Goal: Task Accomplishment & Management: Use online tool/utility

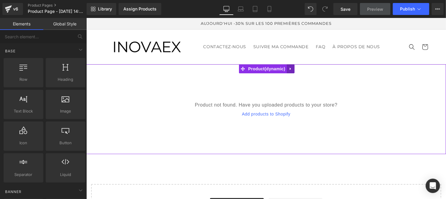
click at [290, 69] on icon at bounding box center [290, 68] width 1 height 3
click at [294, 69] on icon at bounding box center [294, 68] width 4 height 4
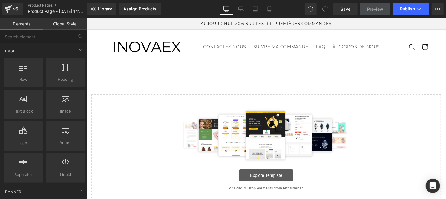
click at [257, 176] on link "Explore Template" at bounding box center [266, 175] width 54 height 12
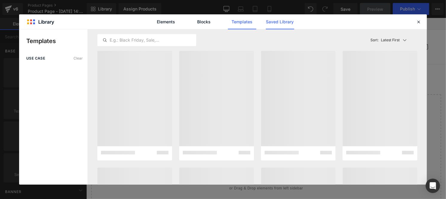
click at [272, 19] on link "Saved Library" at bounding box center [280, 21] width 28 height 15
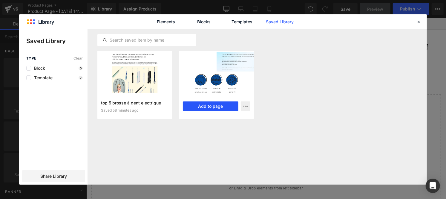
click at [216, 106] on button "Add to page" at bounding box center [211, 106] width 56 height 10
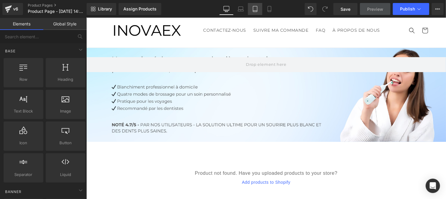
scroll to position [15, 0]
click at [65, 22] on link "Global Style" at bounding box center [64, 24] width 43 height 12
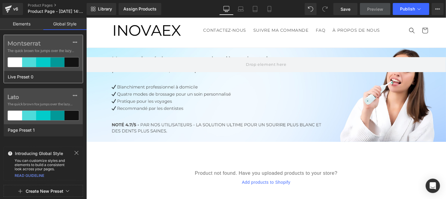
click at [41, 42] on label "Montserrat" at bounding box center [43, 43] width 72 height 7
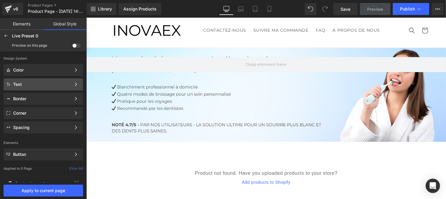
click at [28, 82] on div "Text" at bounding box center [42, 84] width 58 height 5
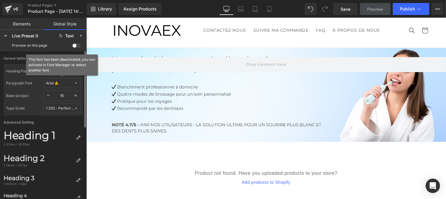
click at [65, 82] on span "Arial" at bounding box center [60, 83] width 28 height 4
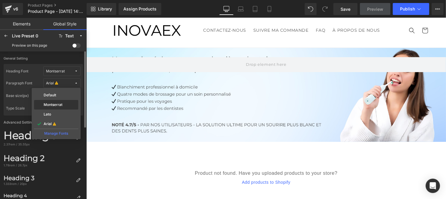
click at [54, 104] on label "Montserrat" at bounding box center [53, 105] width 19 height 4
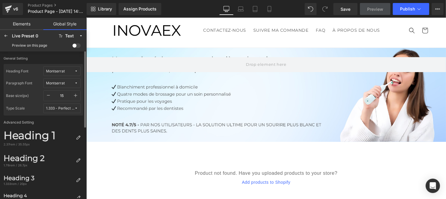
click at [75, 94] on icon "button" at bounding box center [75, 95] width 5 height 5
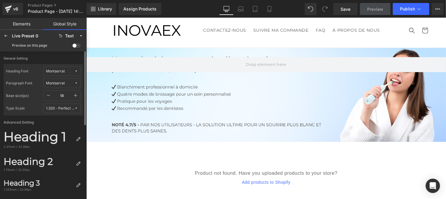
click at [75, 94] on icon "button" at bounding box center [75, 95] width 5 height 5
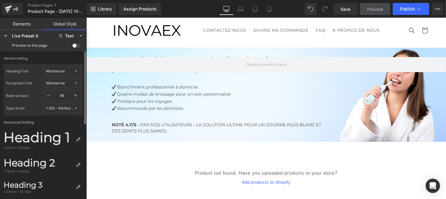
click at [75, 94] on icon "button" at bounding box center [75, 95] width 5 height 5
type input "20"
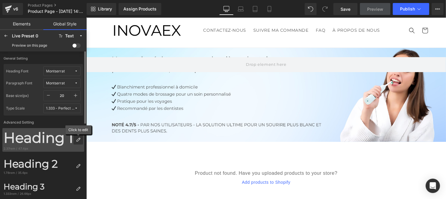
click at [77, 140] on icon at bounding box center [78, 139] width 5 height 5
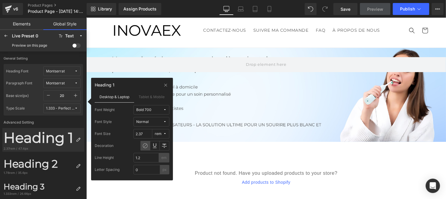
click at [153, 112] on button "Bold 700" at bounding box center [152, 110] width 36 height 10
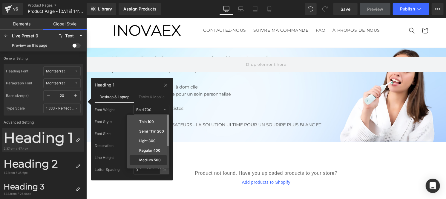
click at [150, 159] on label "Medium 500" at bounding box center [150, 160] width 22 height 4
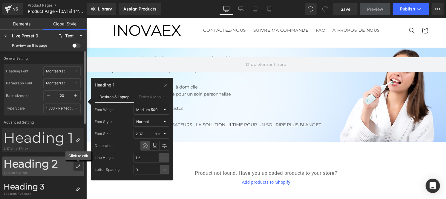
click at [78, 164] on icon at bounding box center [78, 166] width 5 height 5
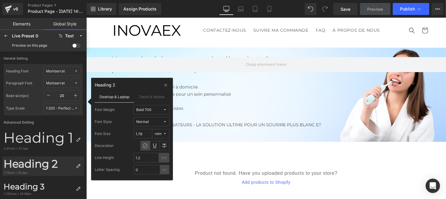
click at [153, 109] on span "Bold 700" at bounding box center [149, 110] width 27 height 4
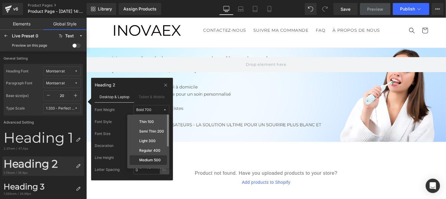
click at [147, 158] on div "Medium 500" at bounding box center [148, 160] width 35 height 5
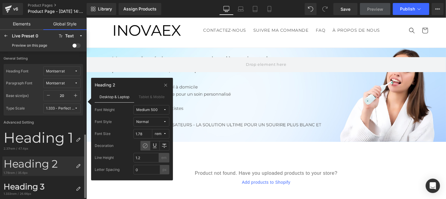
scroll to position [60, 0]
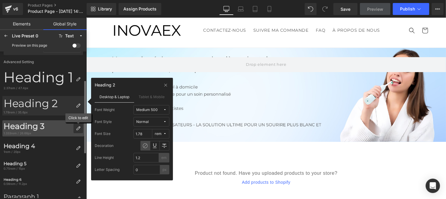
click at [75, 128] on div at bounding box center [79, 128] width 10 height 10
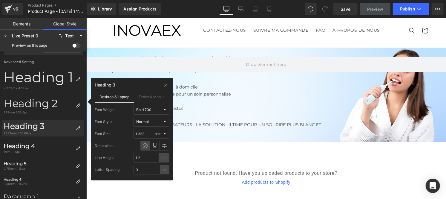
click at [146, 109] on div "Bold 700" at bounding box center [143, 110] width 15 height 4
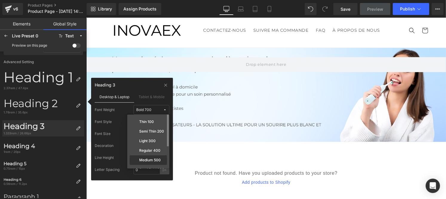
click at [150, 159] on label "Medium 500" at bounding box center [150, 160] width 22 height 4
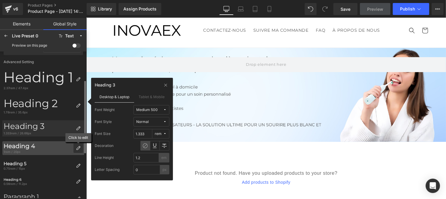
click at [79, 144] on div at bounding box center [79, 148] width 10 height 10
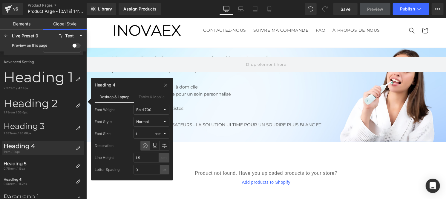
click at [154, 110] on span "Bold 700" at bounding box center [149, 110] width 27 height 4
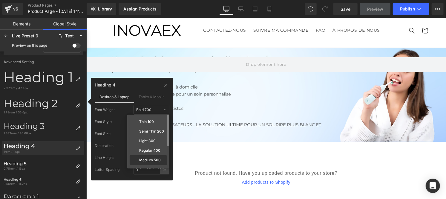
click at [149, 165] on div "Medium 500" at bounding box center [148, 170] width 37 height 10
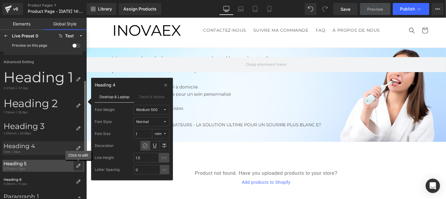
click at [77, 169] on div at bounding box center [79, 166] width 10 height 10
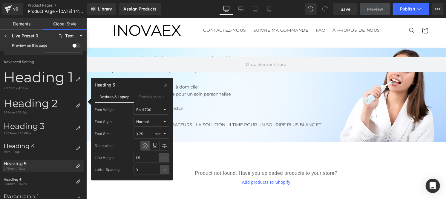
click at [150, 110] on div "Bold 700" at bounding box center [143, 110] width 15 height 4
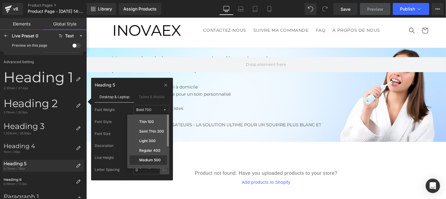
click at [147, 165] on div "Medium 500" at bounding box center [148, 170] width 37 height 10
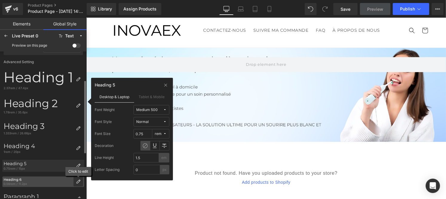
click at [79, 180] on icon at bounding box center [78, 181] width 5 height 5
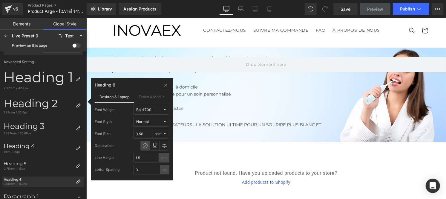
click at [155, 109] on span "Bold 700" at bounding box center [149, 110] width 27 height 4
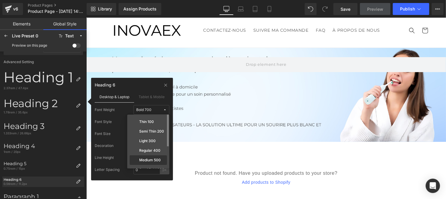
click at [151, 159] on label "Medium 500" at bounding box center [150, 160] width 22 height 4
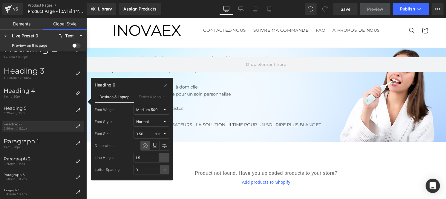
scroll to position [0, 0]
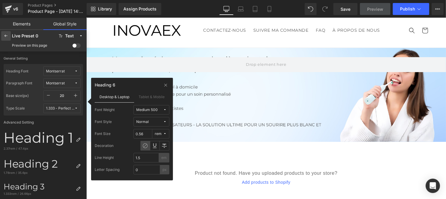
click at [5, 35] on icon at bounding box center [6, 35] width 5 height 5
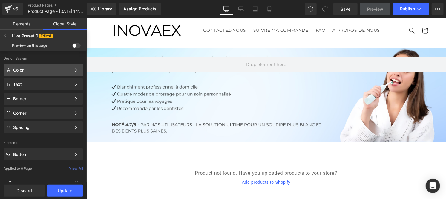
click at [25, 68] on div "Color" at bounding box center [42, 70] width 58 height 5
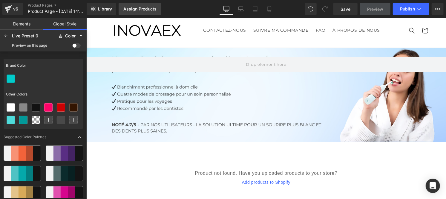
click at [141, 12] on link "Assign Products" at bounding box center [140, 9] width 43 height 12
click at [136, 10] on div "Assign Products" at bounding box center [139, 9] width 33 height 5
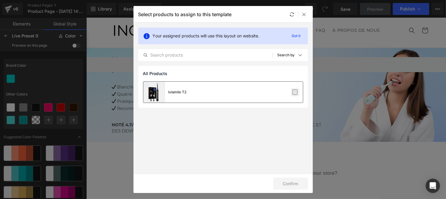
click at [298, 91] on label at bounding box center [295, 91] width 5 height 5
click at [295, 92] on input "checkbox" at bounding box center [295, 92] width 0 height 0
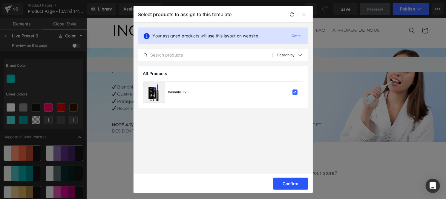
click at [286, 186] on button "Confirm" at bounding box center [291, 184] width 35 height 12
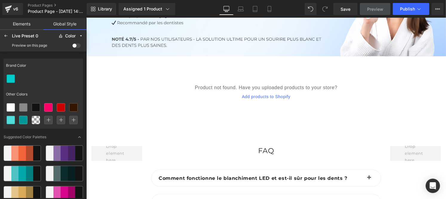
scroll to position [102, 0]
click at [344, 10] on span "Save" at bounding box center [346, 9] width 10 height 6
click at [48, 119] on icon at bounding box center [48, 120] width 4 height 4
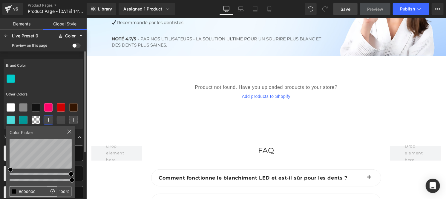
click at [40, 190] on input "#000000" at bounding box center [28, 192] width 37 height 10
type input "#074b97"
click at [60, 85] on div "Brand Color Other Colors" at bounding box center [44, 94] width 80 height 70
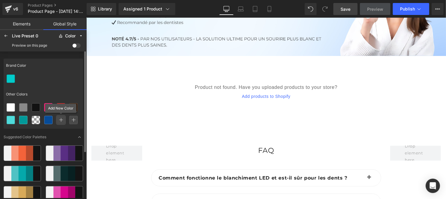
click at [57, 120] on div at bounding box center [61, 120] width 8 height 8
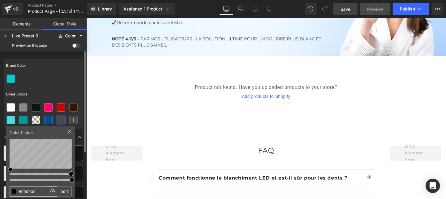
click at [38, 193] on input "#000000" at bounding box center [28, 192] width 37 height 10
type input "#00b76b"
click at [68, 80] on div at bounding box center [44, 78] width 80 height 13
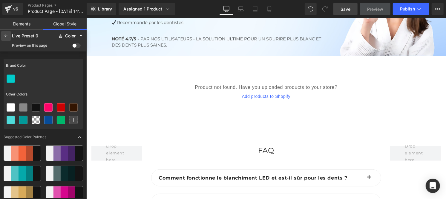
click at [5, 37] on icon at bounding box center [6, 35] width 5 height 5
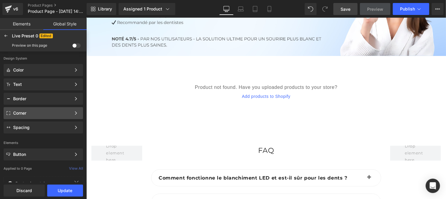
click at [27, 111] on div "Corner" at bounding box center [42, 113] width 58 height 5
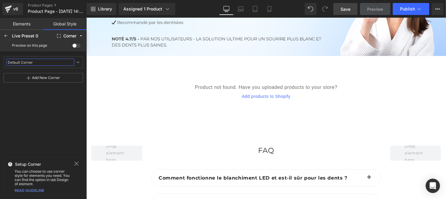
click at [33, 63] on input "Default Corner" at bounding box center [40, 62] width 68 height 7
click at [77, 64] on icon at bounding box center [78, 62] width 5 height 5
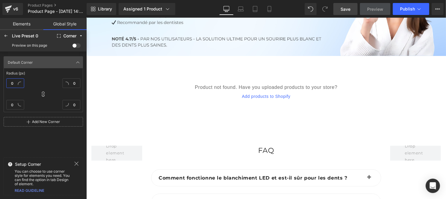
type textarea "0"
click at [13, 83] on input "0" at bounding box center [15, 83] width 18 height 10
type input "1"
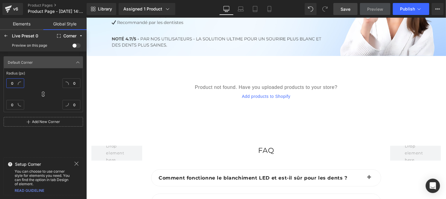
type input "1"
type input "10"
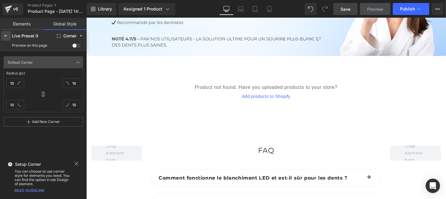
click at [5, 33] on icon at bounding box center [6, 35] width 5 height 5
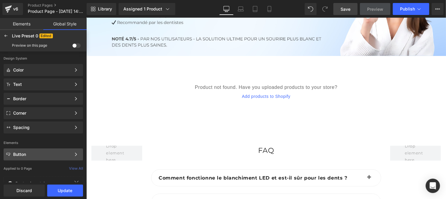
click at [29, 154] on div "Button" at bounding box center [42, 154] width 58 height 5
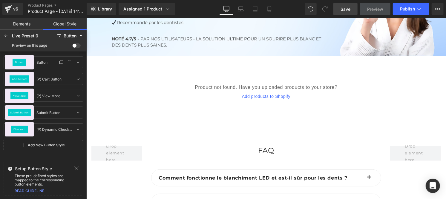
click at [20, 62] on span "Button" at bounding box center [19, 62] width 9 height 2
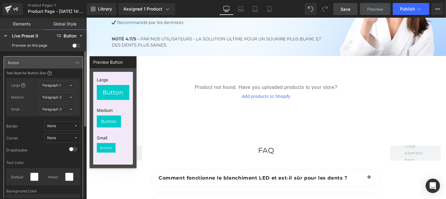
scroll to position [41, 0]
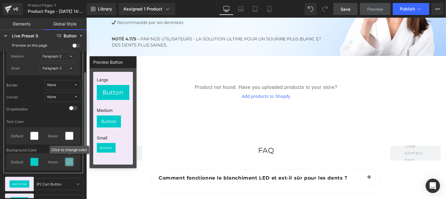
click at [70, 162] on icon at bounding box center [69, 161] width 5 height 5
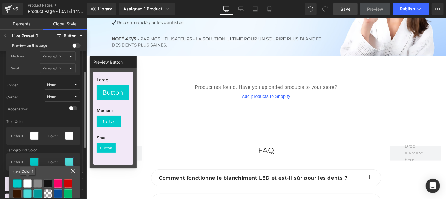
click at [29, 181] on div at bounding box center [27, 183] width 8 height 8
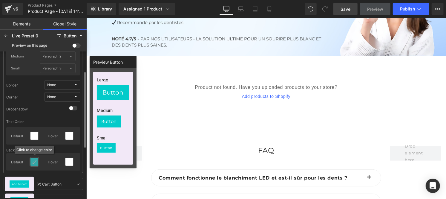
click at [33, 162] on icon at bounding box center [34, 161] width 5 height 5
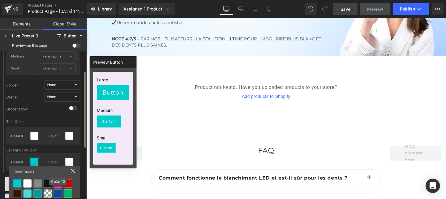
click at [56, 193] on div at bounding box center [58, 193] width 8 height 8
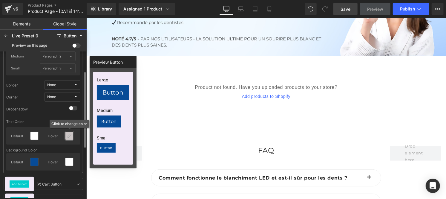
click at [70, 135] on icon at bounding box center [69, 135] width 5 height 5
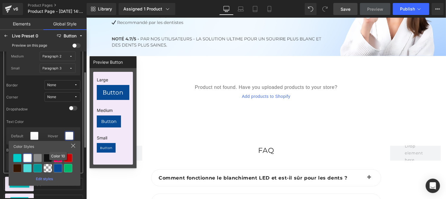
click at [55, 164] on div at bounding box center [58, 168] width 8 height 8
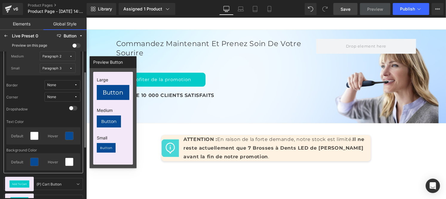
scroll to position [429, 0]
click at [5, 37] on icon at bounding box center [6, 35] width 5 height 5
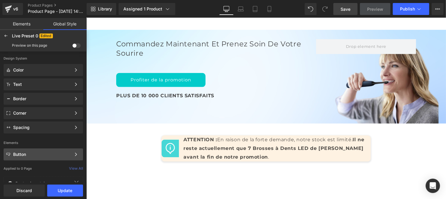
click at [19, 154] on div "Button" at bounding box center [42, 154] width 58 height 5
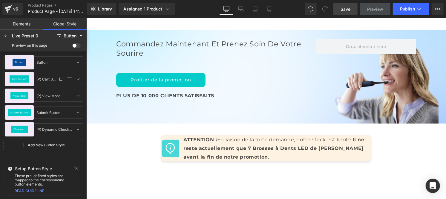
click at [19, 79] on span "Add To Cart" at bounding box center [19, 79] width 15 height 2
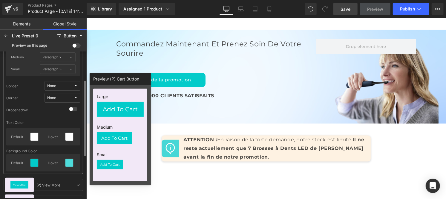
scroll to position [57, 0]
click at [69, 163] on icon at bounding box center [69, 162] width 5 height 5
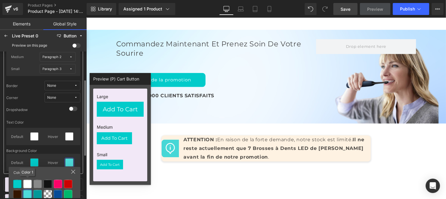
click at [29, 184] on div at bounding box center [27, 184] width 8 height 8
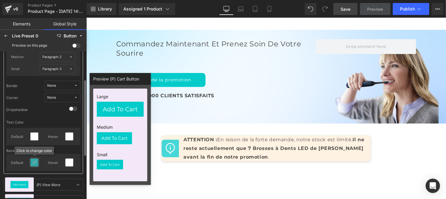
click at [33, 164] on icon at bounding box center [34, 162] width 5 height 5
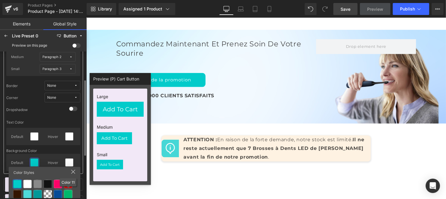
click at [69, 193] on div at bounding box center [68, 194] width 8 height 8
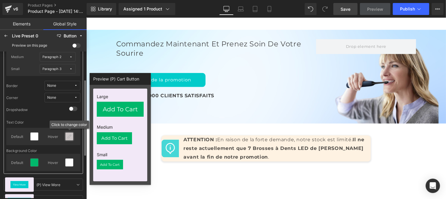
click at [69, 139] on div at bounding box center [69, 136] width 8 height 8
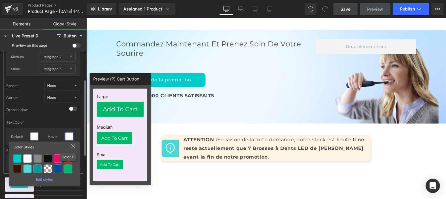
click at [67, 169] on div at bounding box center [68, 168] width 8 height 8
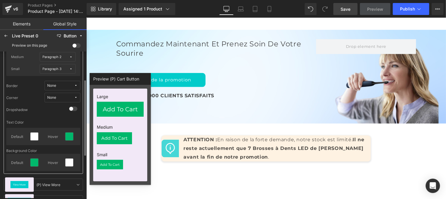
click at [75, 93] on div "Border None Corner None Dropshadow" at bounding box center [43, 97] width 74 height 33
click at [75, 93] on button "None" at bounding box center [63, 98] width 36 height 10
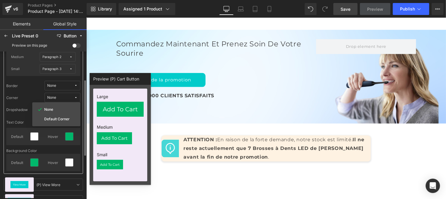
click at [77, 98] on icon at bounding box center [76, 98] width 4 height 4
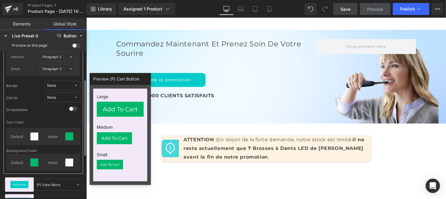
click at [75, 96] on icon at bounding box center [76, 98] width 4 height 4
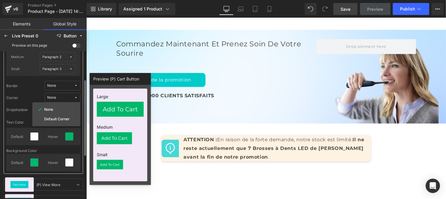
click at [75, 97] on icon at bounding box center [76, 98] width 4 height 4
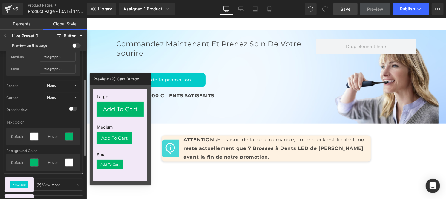
click at [75, 96] on icon at bounding box center [76, 98] width 4 height 4
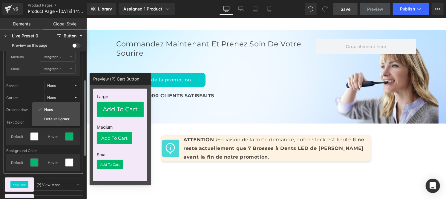
click at [55, 96] on div "None" at bounding box center [51, 97] width 9 height 4
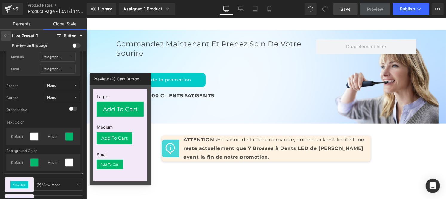
click at [6, 36] on icon at bounding box center [6, 35] width 5 height 5
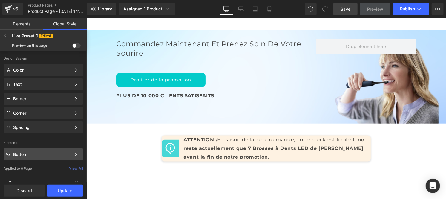
click at [30, 153] on div "Button" at bounding box center [42, 154] width 58 height 5
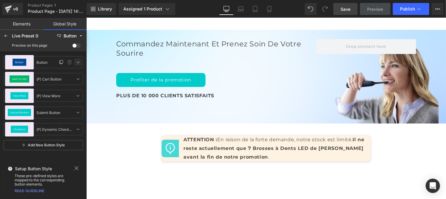
click at [77, 62] on icon at bounding box center [78, 62] width 5 height 5
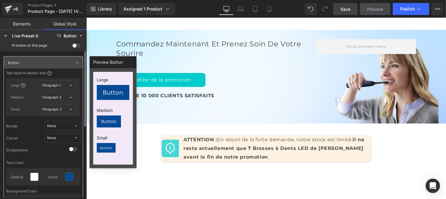
click at [75, 136] on icon at bounding box center [76, 138] width 4 height 4
click at [58, 155] on div "Default Corner" at bounding box center [56, 160] width 43 height 10
click at [2, 34] on div at bounding box center [6, 36] width 10 height 10
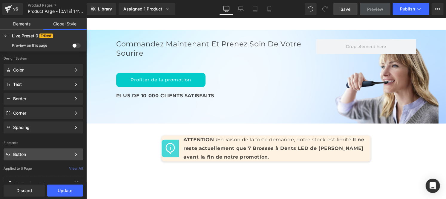
click at [38, 155] on div "Button" at bounding box center [42, 154] width 58 height 5
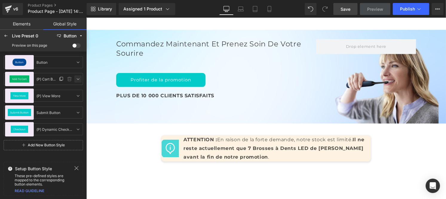
click at [79, 77] on icon at bounding box center [78, 79] width 5 height 5
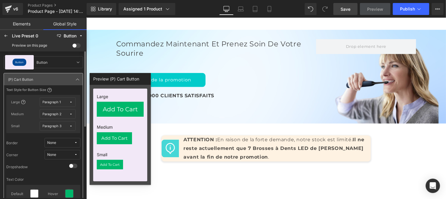
click at [69, 154] on span "None" at bounding box center [60, 154] width 27 height 4
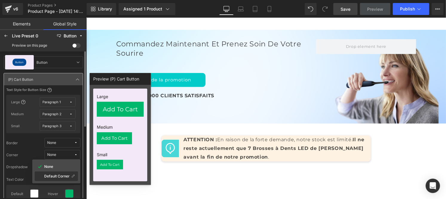
click at [59, 175] on label "Default Corner" at bounding box center [56, 176] width 25 height 4
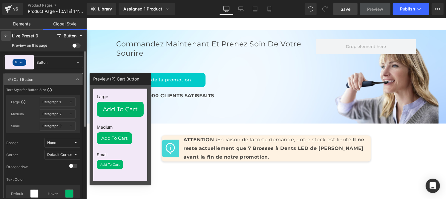
click at [6, 39] on div at bounding box center [6, 36] width 10 height 10
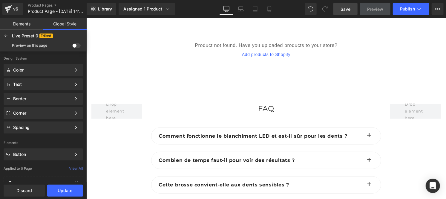
scroll to position [89, 0]
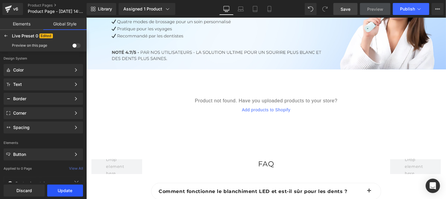
click at [64, 192] on button "Update" at bounding box center [65, 190] width 36 height 12
click at [31, 191] on span "Apply to current page" at bounding box center [43, 190] width 72 height 5
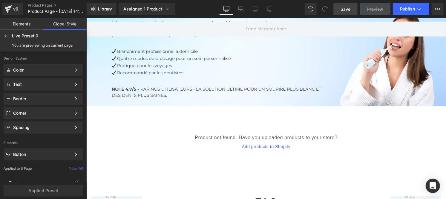
scroll to position [51, 0]
click at [258, 130] on div "Product not found. Have you uploaded products to your store? Add products to Sh…" at bounding box center [266, 143] width 360 height 72
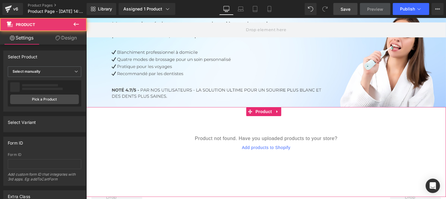
click at [261, 113] on div "Product not found. Have you uploaded products to your store? Add products to Sh…" at bounding box center [266, 152] width 360 height 90
click at [44, 99] on link "Pick a Product" at bounding box center [44, 99] width 69 height 10
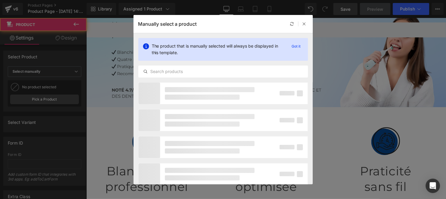
click at [242, 59] on div "The product that is manually selected will always be displayed in this template…" at bounding box center [223, 49] width 170 height 23
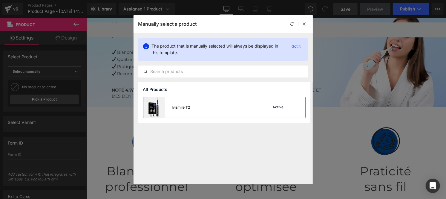
click at [254, 101] on div "Ivismile T2 Active" at bounding box center [225, 107] width 162 height 21
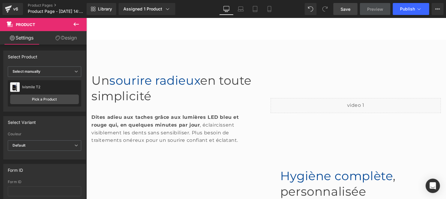
scroll to position [256, 0]
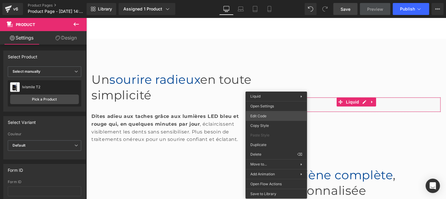
click at [265, 0] on div "You are previewing how the Live Preset 0 will restyle your page. You can not ed…" at bounding box center [223, 0] width 446 height 0
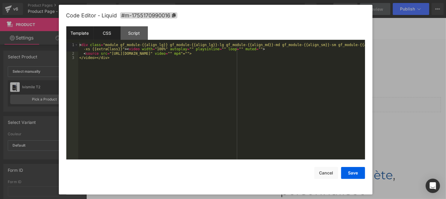
click at [106, 34] on div "CSS" at bounding box center [107, 32] width 27 height 13
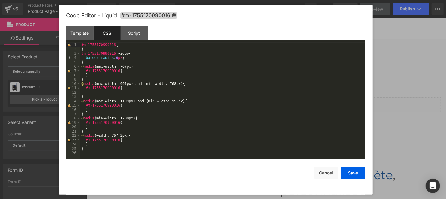
click at [80, 40] on div "Template CSS Script Data" at bounding box center [215, 34] width 299 height 16
click at [325, 175] on button "Cancel" at bounding box center [327, 173] width 24 height 12
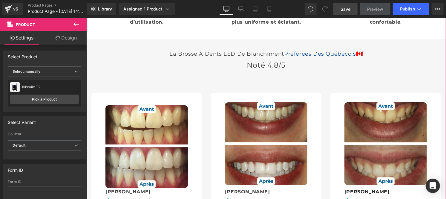
scroll to position [1288, 0]
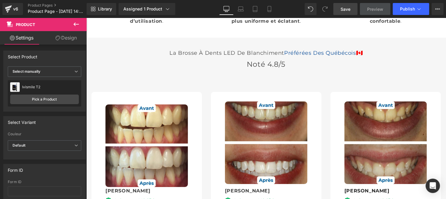
click at [77, 21] on icon at bounding box center [76, 24] width 7 height 7
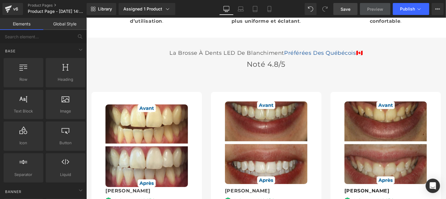
click at [65, 25] on link "Global Style" at bounding box center [64, 24] width 43 height 12
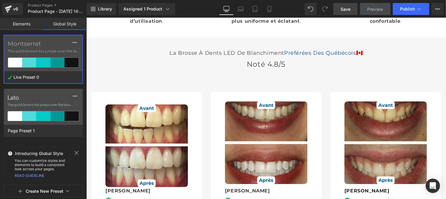
click at [31, 51] on span "The quick brown fox jumps over the lazy..." at bounding box center [43, 50] width 71 height 5
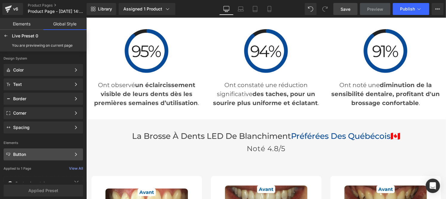
click at [27, 90] on div "Button Color Style Define a color palette and apply it to your pages 1 of 3 Next" at bounding box center [44, 84] width 80 height 12
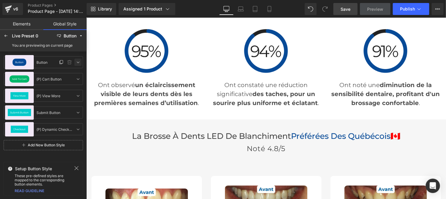
click at [78, 63] on icon at bounding box center [78, 62] width 5 height 5
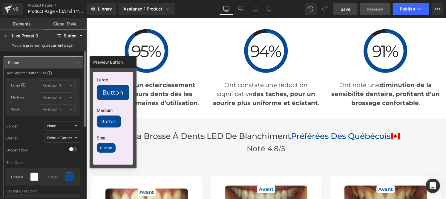
click at [57, 88] on button "Paragraph 1" at bounding box center [58, 85] width 36 height 10
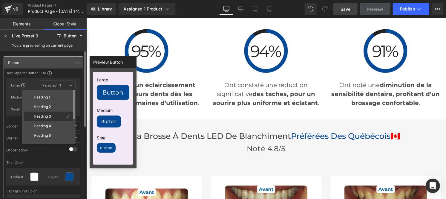
click at [49, 115] on label "Heading 3" at bounding box center [42, 116] width 17 height 4
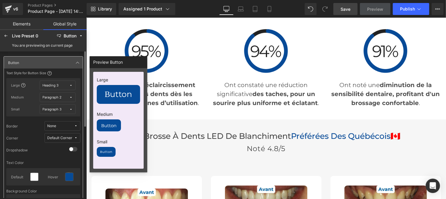
click at [70, 97] on icon at bounding box center [71, 97] width 3 height 3
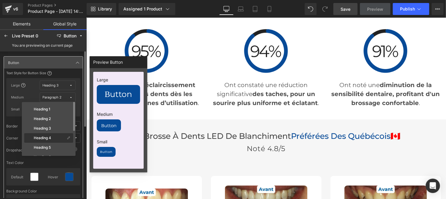
click at [50, 138] on label "Heading 4" at bounding box center [42, 138] width 17 height 4
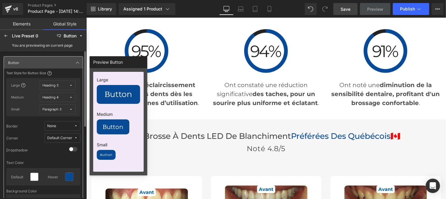
click at [67, 105] on button "Paragraph 3" at bounding box center [58, 109] width 36 height 10
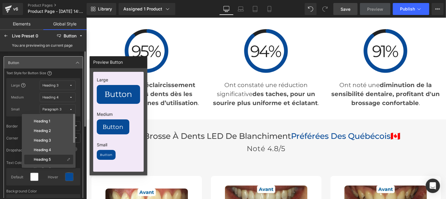
click at [52, 164] on div "Heading 5" at bounding box center [48, 169] width 49 height 10
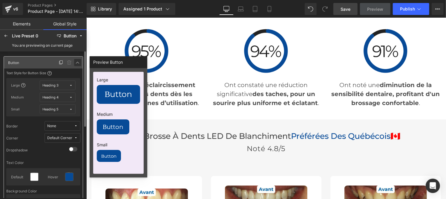
click at [77, 61] on icon at bounding box center [77, 62] width 5 height 5
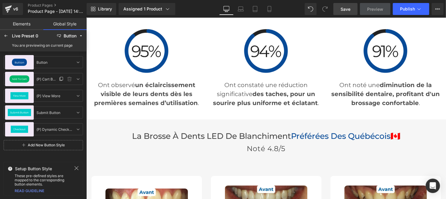
click at [19, 82] on div "Add To Cart" at bounding box center [20, 78] width 20 height 7
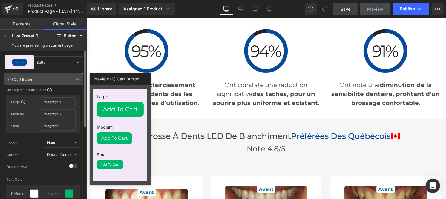
click at [70, 101] on icon at bounding box center [71, 101] width 3 height 3
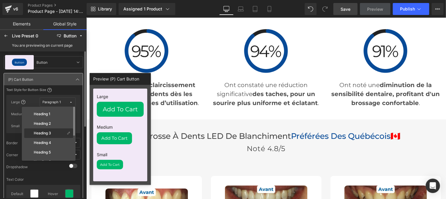
click at [56, 132] on div "Heading 3" at bounding box center [45, 133] width 40 height 5
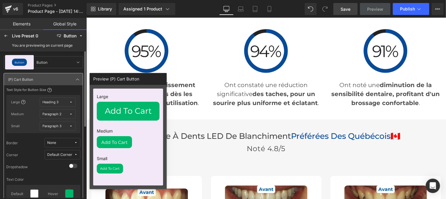
click at [62, 113] on span "Paragraph 2" at bounding box center [56, 114] width 27 height 4
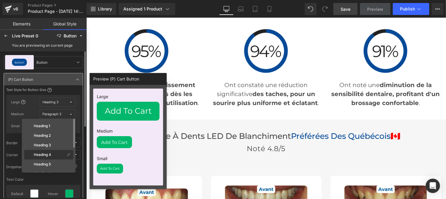
click at [49, 152] on label "Heading 4" at bounding box center [42, 154] width 17 height 4
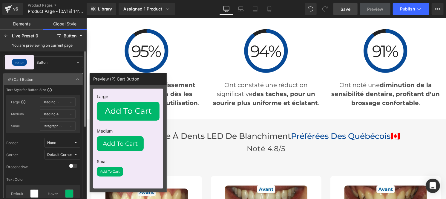
click at [55, 124] on div "Paragraph 3" at bounding box center [52, 126] width 19 height 4
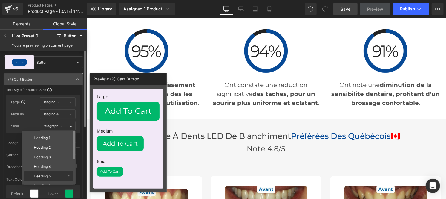
click at [46, 174] on label "Heading 5" at bounding box center [42, 176] width 17 height 4
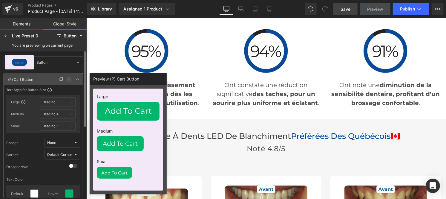
click at [75, 75] on div "Add To Cart (P) Cart Button (P) Cart Button" at bounding box center [43, 79] width 79 height 12
click at [77, 79] on icon at bounding box center [77, 79] width 5 height 5
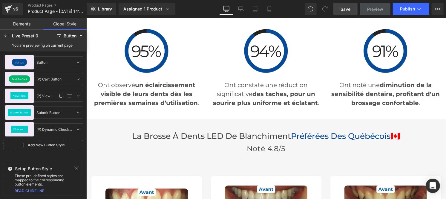
click at [18, 97] on div "View More" at bounding box center [19, 95] width 18 height 7
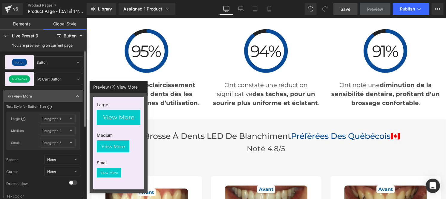
click at [71, 118] on icon at bounding box center [71, 118] width 3 height 3
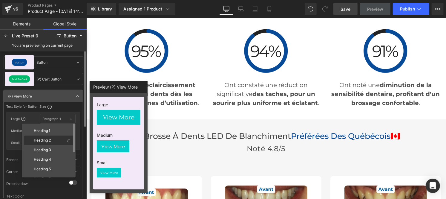
click at [53, 139] on div "Heading 2" at bounding box center [45, 140] width 40 height 5
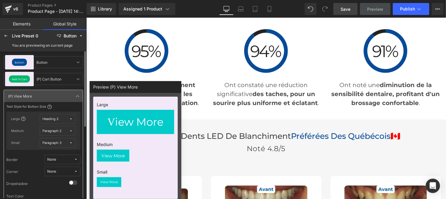
click at [69, 130] on span "Paragraph 2" at bounding box center [56, 131] width 27 height 4
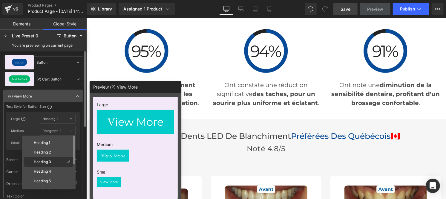
click at [52, 167] on div "Heading 3" at bounding box center [48, 172] width 49 height 10
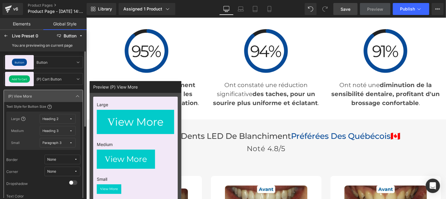
click at [67, 142] on span "Paragraph 3" at bounding box center [56, 143] width 27 height 4
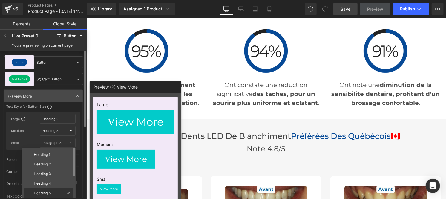
click at [49, 192] on label "Heading 5" at bounding box center [42, 193] width 17 height 4
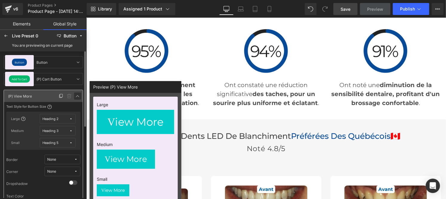
click at [77, 96] on icon at bounding box center [77, 96] width 5 height 5
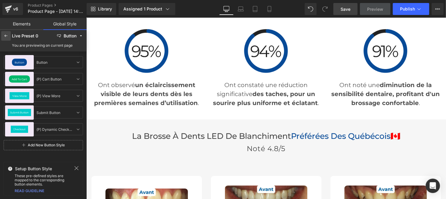
click at [7, 33] on icon at bounding box center [6, 35] width 5 height 5
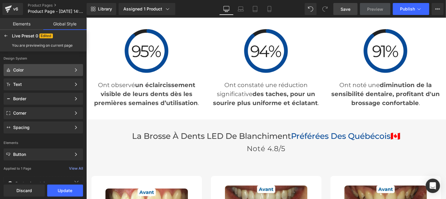
click at [24, 71] on div "Color" at bounding box center [42, 70] width 58 height 5
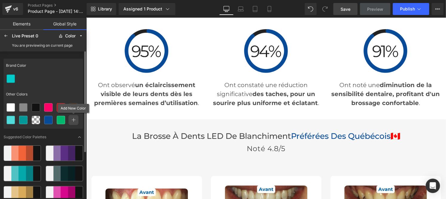
click at [76, 120] on div at bounding box center [73, 120] width 8 height 8
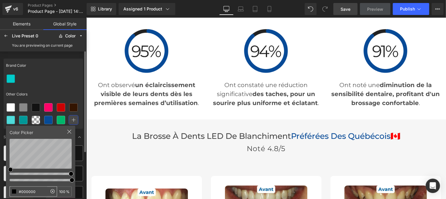
click at [39, 191] on input "#000000" at bounding box center [28, 192] width 37 height 10
click at [5, 34] on icon at bounding box center [6, 35] width 5 height 5
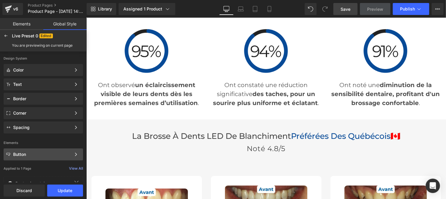
click at [34, 154] on div "Button" at bounding box center [42, 154] width 58 height 5
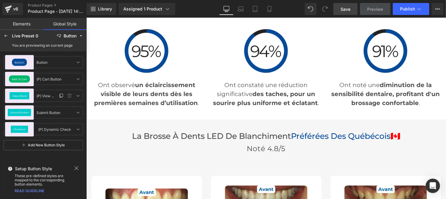
click at [18, 96] on span "View More" at bounding box center [19, 95] width 14 height 3
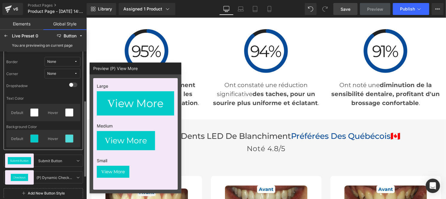
scroll to position [98, 0]
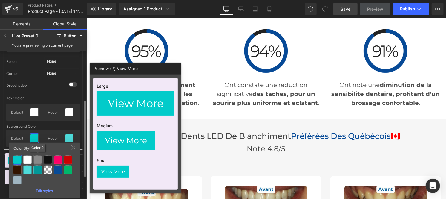
click at [36, 157] on div at bounding box center [37, 159] width 8 height 8
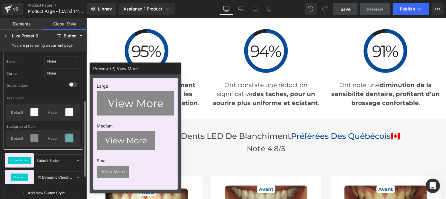
click at [70, 140] on icon at bounding box center [69, 138] width 5 height 5
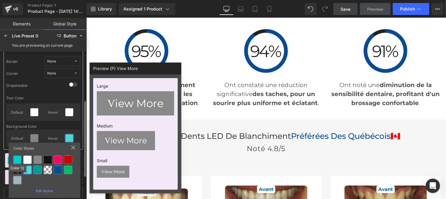
click at [15, 180] on div at bounding box center [17, 180] width 8 height 8
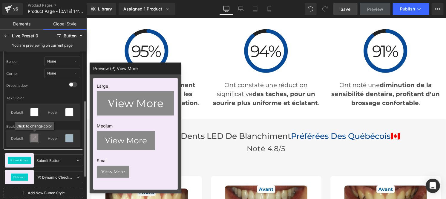
click at [35, 138] on icon at bounding box center [34, 138] width 5 height 5
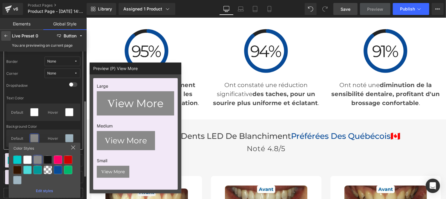
click at [6, 36] on icon at bounding box center [6, 35] width 5 height 5
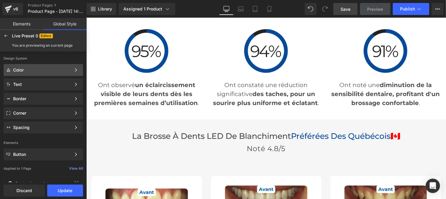
click at [30, 69] on div "Color" at bounding box center [42, 70] width 58 height 5
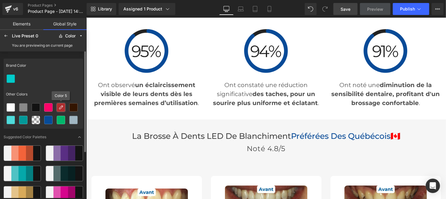
click at [60, 106] on icon at bounding box center [61, 107] width 5 height 5
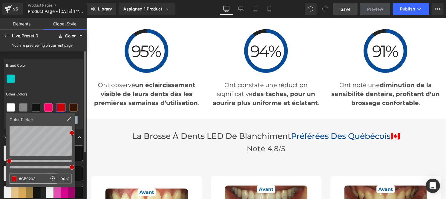
click at [40, 178] on input "#CB0203" at bounding box center [28, 179] width 37 height 10
click at [60, 76] on div at bounding box center [44, 78] width 80 height 13
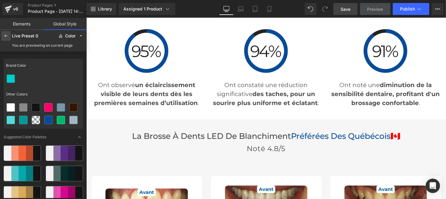
click at [6, 37] on icon at bounding box center [6, 35] width 5 height 5
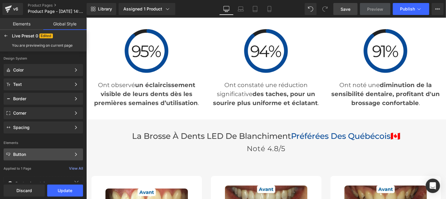
click at [20, 154] on div "Button" at bounding box center [42, 154] width 58 height 5
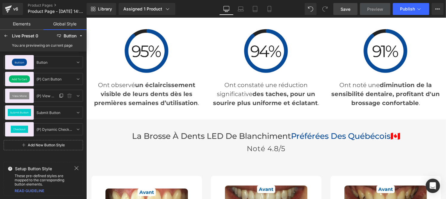
click at [17, 91] on div "View More" at bounding box center [19, 96] width 29 height 14
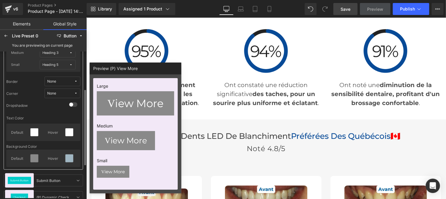
scroll to position [79, 0]
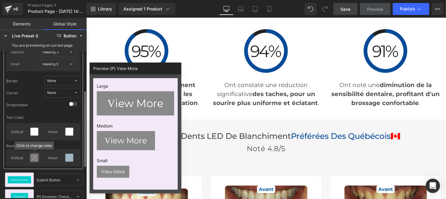
click at [35, 157] on icon at bounding box center [34, 157] width 5 height 5
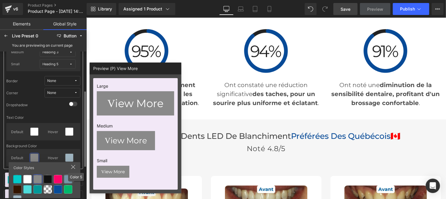
click at [68, 177] on div at bounding box center [68, 179] width 8 height 8
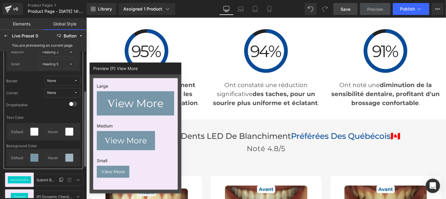
click at [17, 177] on div "Submit Button" at bounding box center [19, 179] width 23 height 7
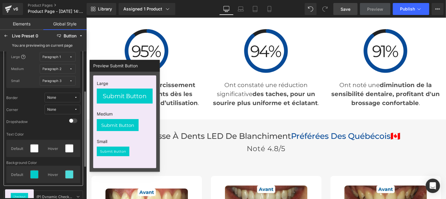
click at [61, 57] on div "Paragraph 1" at bounding box center [52, 57] width 18 height 4
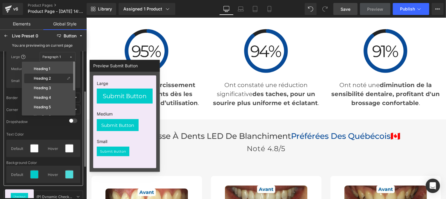
click at [59, 77] on div "Heading 2" at bounding box center [45, 78] width 40 height 5
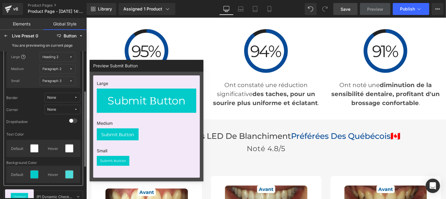
click at [59, 69] on div "Paragraph 2" at bounding box center [52, 69] width 19 height 4
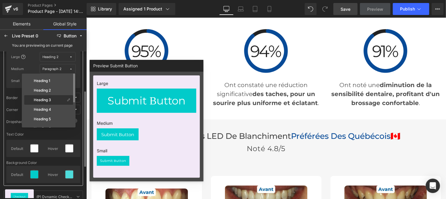
click at [54, 98] on div "Heading 3" at bounding box center [45, 99] width 40 height 5
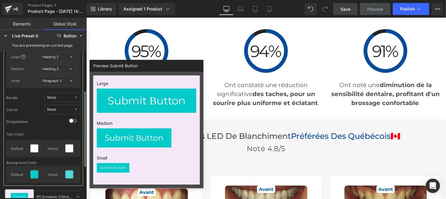
click at [56, 83] on button "Paragraph 3" at bounding box center [58, 81] width 36 height 10
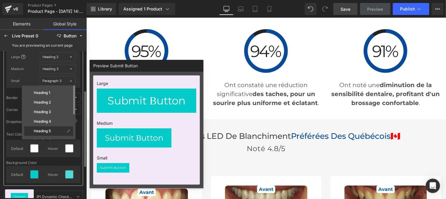
click at [51, 130] on label "Heading 5" at bounding box center [42, 131] width 17 height 4
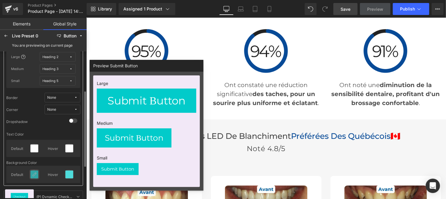
click at [33, 174] on icon at bounding box center [34, 174] width 5 height 5
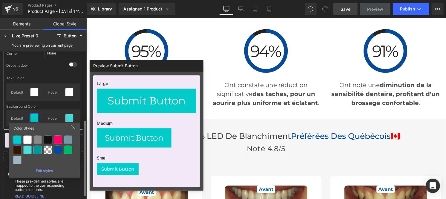
scroll to position [135, 0]
click at [70, 138] on div at bounding box center [68, 139] width 8 height 8
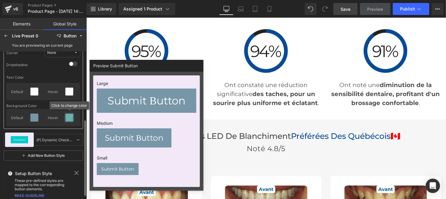
click at [71, 115] on icon at bounding box center [69, 117] width 5 height 5
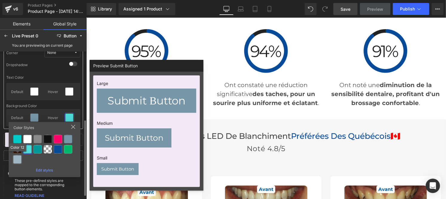
click at [16, 159] on div at bounding box center [17, 159] width 8 height 8
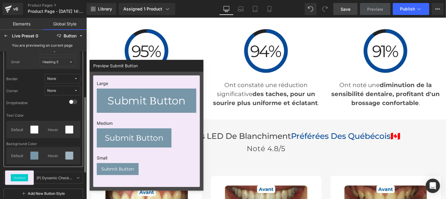
scroll to position [94, 0]
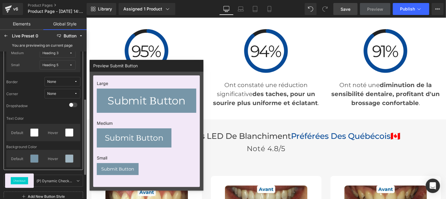
click at [67, 93] on span "None" at bounding box center [60, 93] width 27 height 4
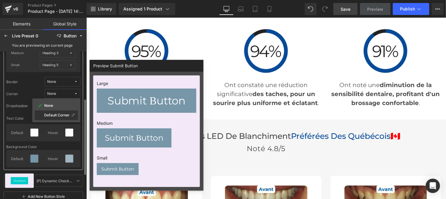
click at [59, 113] on label "Default Corner" at bounding box center [56, 115] width 25 height 4
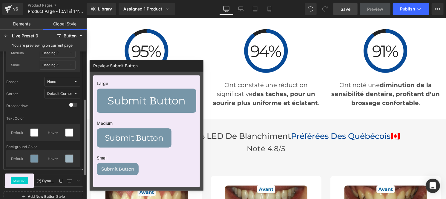
click at [20, 180] on span "Checkout" at bounding box center [19, 180] width 12 height 2
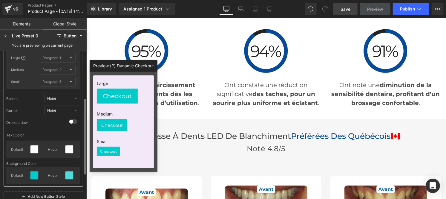
scroll to position [94, 0]
click at [63, 59] on span "Paragraph 1" at bounding box center [56, 58] width 27 height 4
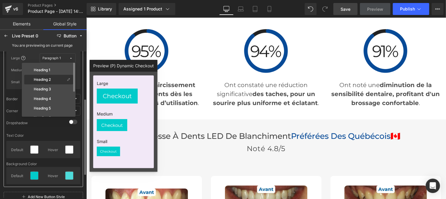
click at [59, 78] on div "Heading 2" at bounding box center [45, 79] width 40 height 5
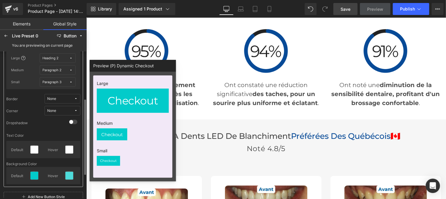
click at [62, 81] on span "Paragraph 3" at bounding box center [56, 82] width 27 height 4
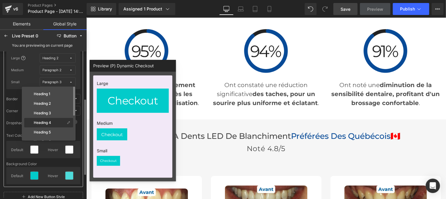
click at [53, 121] on div "Heading 4" at bounding box center [45, 122] width 40 height 5
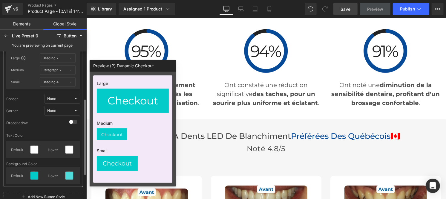
click at [73, 68] on button "Paragraph 2" at bounding box center [58, 70] width 36 height 10
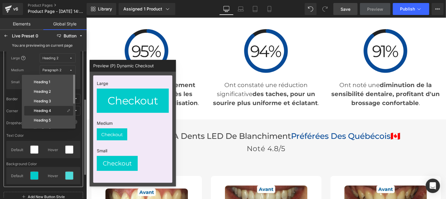
scroll to position [46, 0]
click at [52, 113] on label "Paragraph 3" at bounding box center [44, 112] width 21 height 4
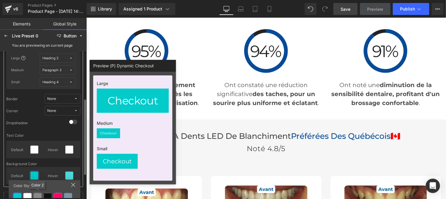
click at [35, 195] on div at bounding box center [37, 197] width 8 height 8
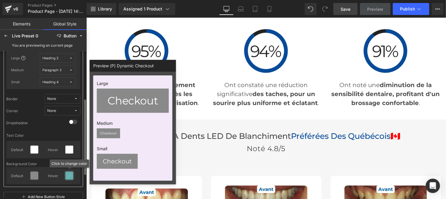
click at [69, 175] on icon at bounding box center [69, 175] width 5 height 5
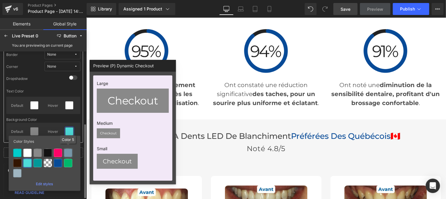
scroll to position [140, 0]
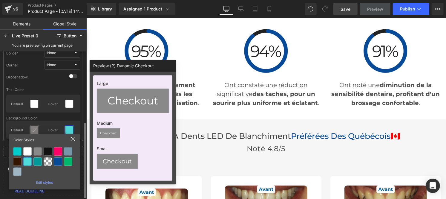
click at [32, 128] on icon at bounding box center [34, 129] width 5 height 5
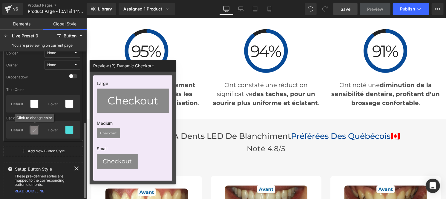
click at [34, 127] on icon at bounding box center [34, 129] width 5 height 5
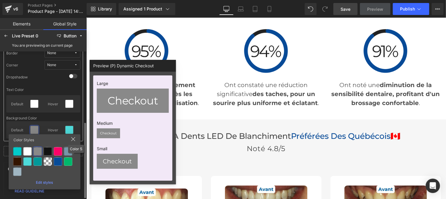
click at [67, 152] on div at bounding box center [68, 151] width 8 height 8
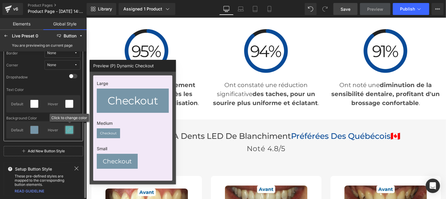
click at [69, 129] on icon at bounding box center [69, 129] width 5 height 5
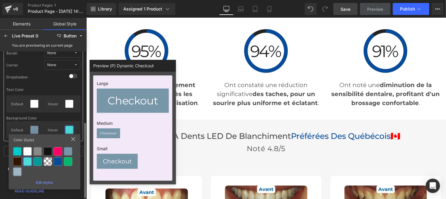
click at [18, 170] on div at bounding box center [17, 171] width 8 height 8
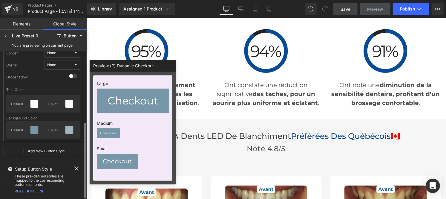
click at [62, 64] on span "None" at bounding box center [60, 65] width 27 height 4
click at [56, 82] on div "Default Corner" at bounding box center [56, 87] width 43 height 10
click at [2, 36] on div at bounding box center [6, 36] width 10 height 10
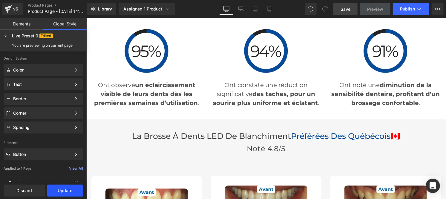
click at [64, 192] on button "Update" at bounding box center [65, 190] width 36 height 12
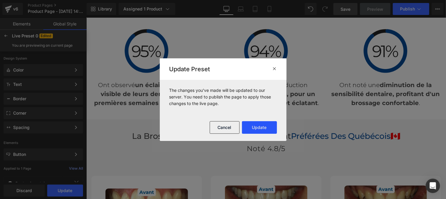
click at [261, 126] on button "Update" at bounding box center [259, 127] width 35 height 13
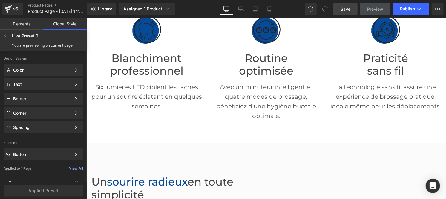
scroll to position [162, 0]
click at [135, 101] on p "Six lumières LED ciblent les taches pour un sourire éclatant en quelques semain…" at bounding box center [146, 96] width 111 height 29
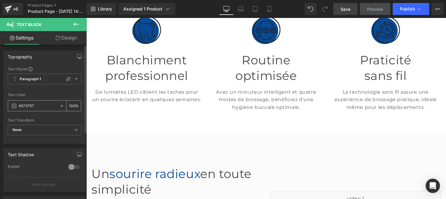
click at [38, 106] on input "#575757" at bounding box center [38, 106] width 38 height 7
type input "#444444"
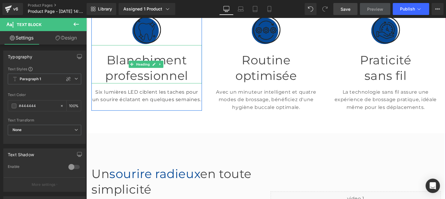
click at [128, 68] on font "professionnel" at bounding box center [146, 75] width 83 height 15
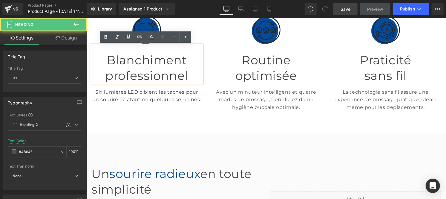
drag, startPoint x: 122, startPoint y: 66, endPoint x: 128, endPoint y: 65, distance: 5.8
click at [128, 68] on font "professionnel" at bounding box center [146, 75] width 83 height 15
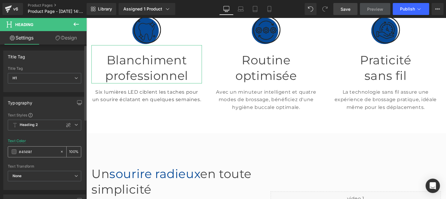
click at [40, 150] on input "#4f4f4f" at bounding box center [38, 151] width 38 height 7
paste input "44444"
type input "#444444"
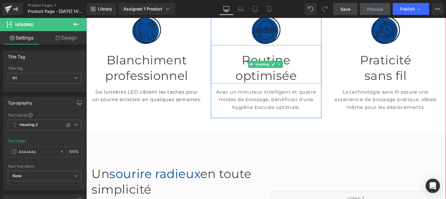
click at [248, 68] on font "optimisée" at bounding box center [265, 75] width 61 height 15
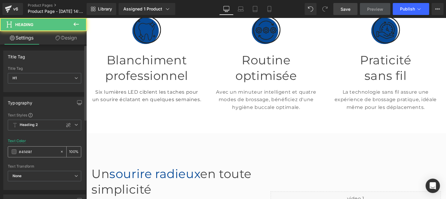
click at [39, 151] on input "#4f4f4f" at bounding box center [38, 151] width 38 height 7
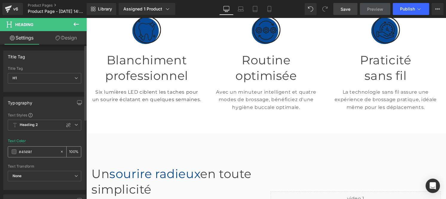
type input "#444444"
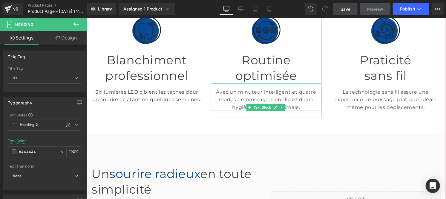
click at [243, 96] on p "Avec un minuteur intelligent et quatre modes de brossage, bénéficiez d'une hygi…" at bounding box center [266, 99] width 111 height 23
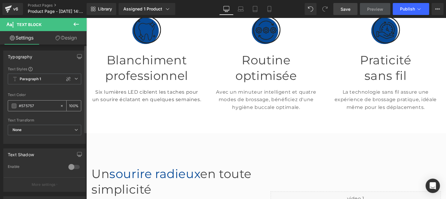
click at [40, 105] on input "#575757" at bounding box center [38, 106] width 38 height 7
paste input "444444"
type input "#444444"
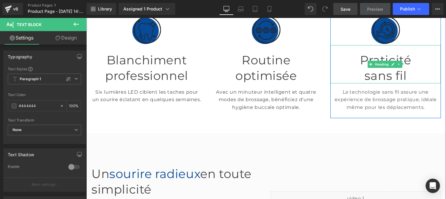
click at [367, 68] on font "sans fil" at bounding box center [385, 75] width 42 height 15
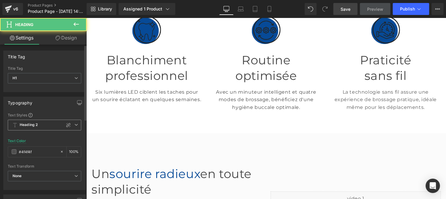
click at [44, 124] on span "Heading 2" at bounding box center [45, 125] width 74 height 11
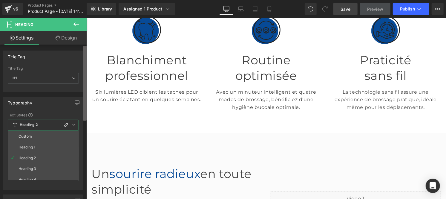
click at [84, 61] on b at bounding box center [85, 83] width 4 height 75
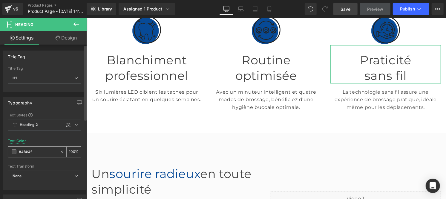
click at [35, 154] on input "#4f4f4f" at bounding box center [38, 151] width 38 height 7
paste input "44444"
type input "#444444"
click at [357, 92] on p "La technologie sans fil assure une expérience de brossage pratique, idéale même…" at bounding box center [385, 99] width 111 height 23
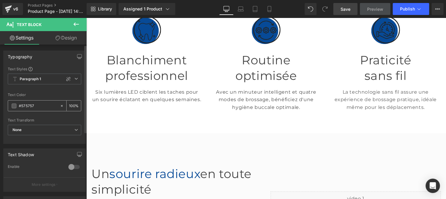
click at [41, 103] on input "#575757" at bounding box center [38, 106] width 38 height 7
paste input "444444"
type input "#444444"
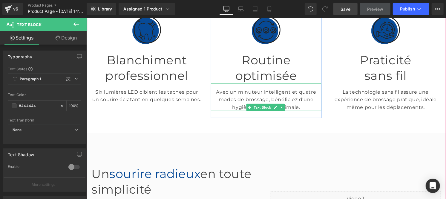
click at [251, 96] on p "Avec un minuteur intelligent et quatre modes de brossage, bénéficiez d'une hygi…" at bounding box center [266, 99] width 111 height 23
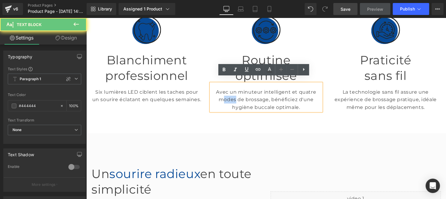
drag, startPoint x: 251, startPoint y: 96, endPoint x: 267, endPoint y: 95, distance: 16.8
click at [267, 95] on p "Avec un minuteur intelligent et quatre modes de brossage, bénéficiez d'une hygi…" at bounding box center [266, 99] width 111 height 23
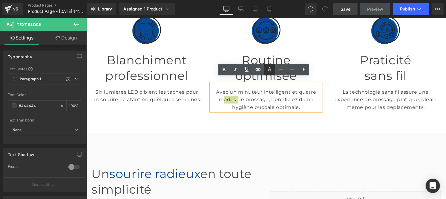
click at [270, 69] on icon at bounding box center [269, 69] width 3 height 4
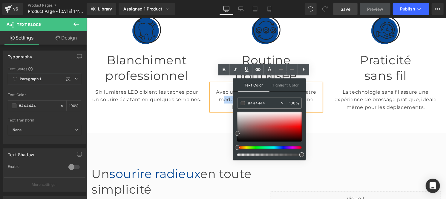
click at [226, 100] on p "Avec un minuteur intelligent et quatre modes de brossage, bénéficiez d'une hygi…" at bounding box center [266, 99] width 111 height 23
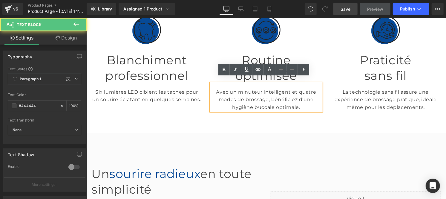
scroll to position [241, 0]
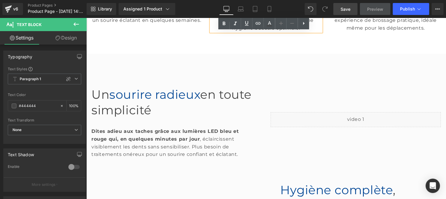
click at [190, 100] on font "en toute simplicité" at bounding box center [171, 102] width 160 height 30
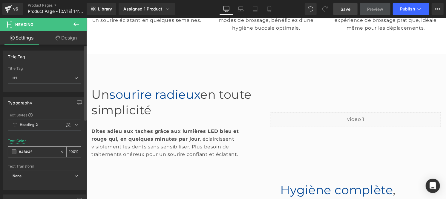
click at [37, 150] on input "#4f4f4f" at bounding box center [38, 151] width 38 height 7
paste input "44444"
type input "#444444"
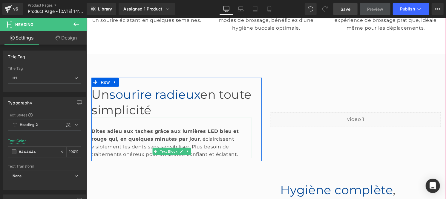
click at [113, 141] on strong "Dites adieu aux taches grâce aux lumières LED bleu et rouge qui, en quelques mi…" at bounding box center [165, 134] width 148 height 13
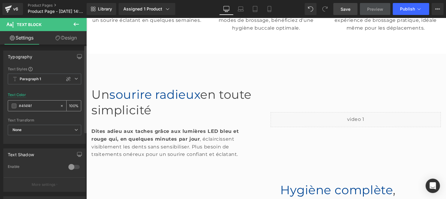
click at [36, 109] on input "#4f4f4f" at bounding box center [38, 106] width 38 height 7
paste input "44444"
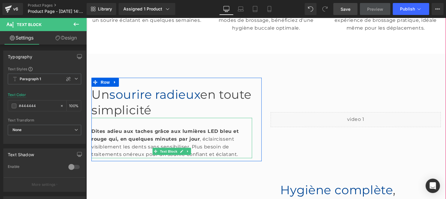
type input "#444444"
click at [118, 141] on div "Dites adieu aux taches grâce aux lumières LED bleu et rouge qui, en quelques mi…" at bounding box center [171, 138] width 161 height 40
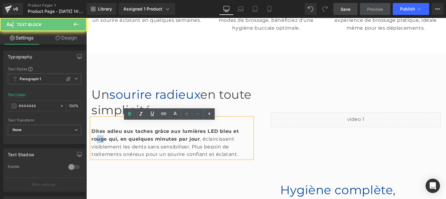
drag, startPoint x: 118, startPoint y: 141, endPoint x: 135, endPoint y: 144, distance: 18.2
click at [135, 144] on div "Dites adieu aux taches grâce aux lumières LED bleu et rouge qui, en quelques mi…" at bounding box center [171, 138] width 161 height 40
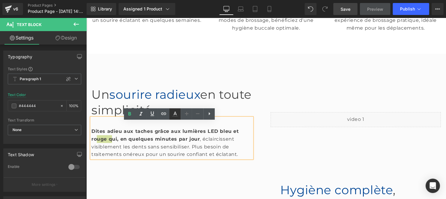
click at [175, 115] on icon at bounding box center [175, 113] width 7 height 7
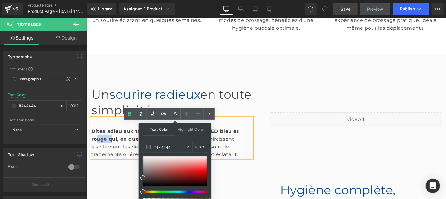
click at [122, 141] on strong "Dites adieu aux taches grâce aux lumières LED bleu et rouge qui, en quelques mi…" at bounding box center [165, 134] width 148 height 13
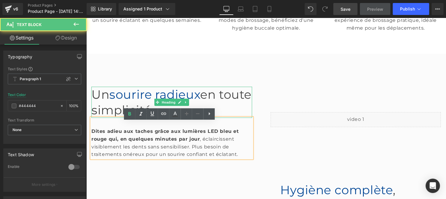
click at [98, 113] on font "en toute simplicité" at bounding box center [171, 102] width 160 height 30
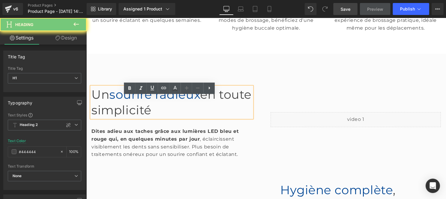
click at [105, 117] on font "en toute simplicité" at bounding box center [171, 102] width 160 height 30
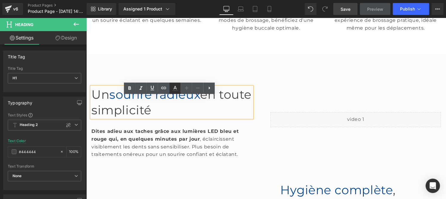
click at [173, 91] on icon at bounding box center [175, 88] width 7 height 7
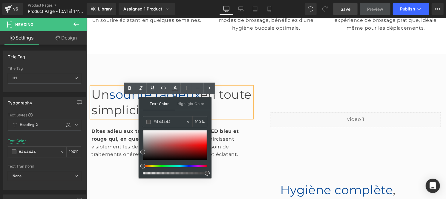
click at [115, 141] on strong "Dites adieu aux taches grâce aux lumières LED bleu et rouge qui, en quelques mi…" at bounding box center [165, 134] width 148 height 13
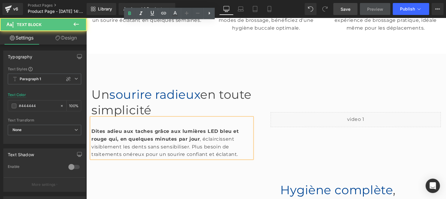
scroll to position [342, 0]
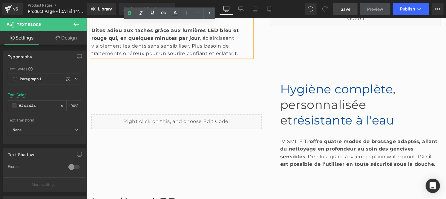
click at [293, 127] on span "résistante à l'eau" at bounding box center [343, 119] width 102 height 15
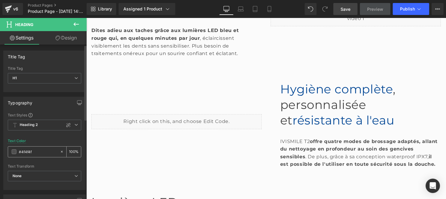
click at [35, 152] on input "#4f4f4f" at bounding box center [38, 151] width 38 height 7
paste input "44444"
type input "#444444"
click at [296, 159] on strong "offre quatre modes de brossage adaptés, allant du nettoyage en profondeur au so…" at bounding box center [359, 148] width 158 height 21
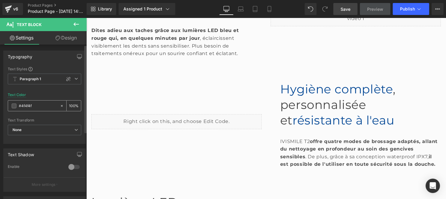
click at [37, 106] on input "#4f4f4f" at bounding box center [38, 106] width 38 height 7
paste input "44444"
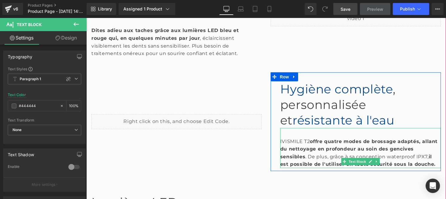
type input "#444444"
click at [312, 159] on strong "offre quatre modes de brossage adaptés, allant du nettoyage en profondeur au so…" at bounding box center [359, 148] width 158 height 21
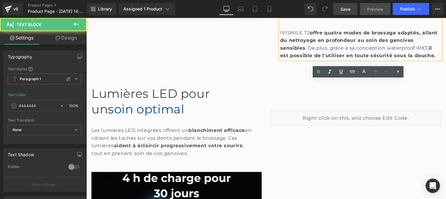
scroll to position [452, 0]
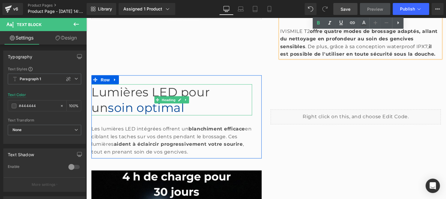
click at [117, 115] on span "Lumières LED pour un" at bounding box center [150, 99] width 118 height 30
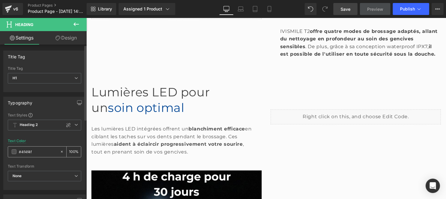
click at [37, 151] on input "#4f4f4f" at bounding box center [38, 151] width 38 height 7
paste input "44444"
type input "#444444"
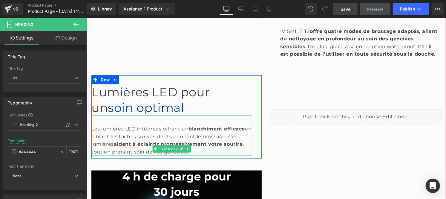
click at [131, 155] on div "Les lumières LED intégrées offrent un blanchiment efficace en ciblant les tache…" at bounding box center [171, 135] width 161 height 40
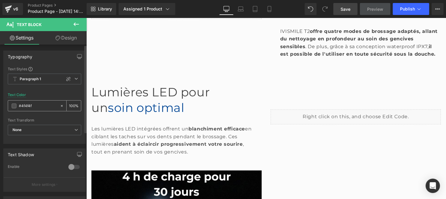
click at [38, 106] on input "#4f4f4f" at bounding box center [38, 106] width 38 height 7
type input "#444444"
click at [152, 155] on div "Les lumières LED intégrées offrent un blanchiment efficace en ciblant les tache…" at bounding box center [171, 135] width 161 height 40
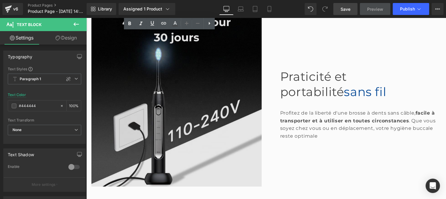
scroll to position [607, 0]
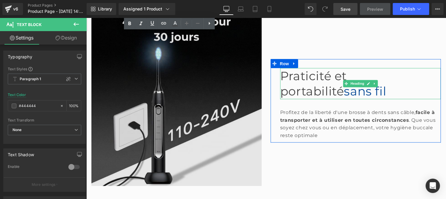
click at [302, 98] on span "Praticité et portabilité" at bounding box center [313, 83] width 67 height 30
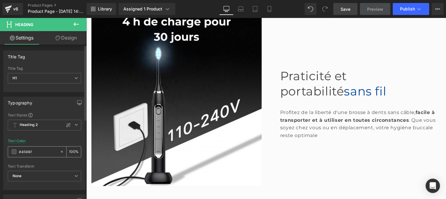
click at [35, 147] on div "#4f4f4f" at bounding box center [34, 152] width 52 height 10
click at [31, 152] on input "#4f4f4f" at bounding box center [38, 151] width 38 height 7
paste input "44444"
type input "#444444"
click at [301, 123] on strong "facile à transporter et à utiliser en toutes circonstances" at bounding box center [357, 115] width 155 height 13
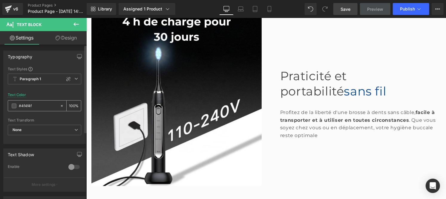
click at [42, 105] on input "#4f4f4f" at bounding box center [38, 106] width 38 height 7
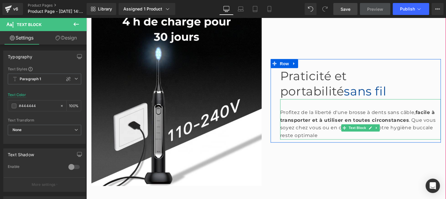
type input "#444444"
click at [303, 123] on strong "facile à transporter et à utiliser en toutes circonstances" at bounding box center [357, 115] width 155 height 13
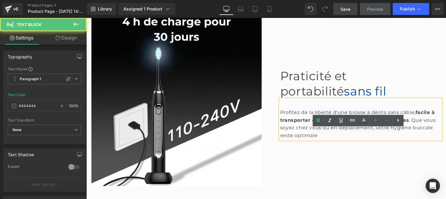
drag, startPoint x: 303, startPoint y: 150, endPoint x: 336, endPoint y: 146, distance: 33.8
click at [333, 123] on strong "facile à transporter et à utiliser en toutes circonstances" at bounding box center [357, 115] width 155 height 13
drag, startPoint x: 310, startPoint y: 149, endPoint x: 362, endPoint y: 150, distance: 52.3
click at [362, 123] on strong "facile à transporter et à utiliser en toutes circonstances" at bounding box center [357, 115] width 155 height 13
click at [364, 120] on icon at bounding box center [364, 120] width 3 height 4
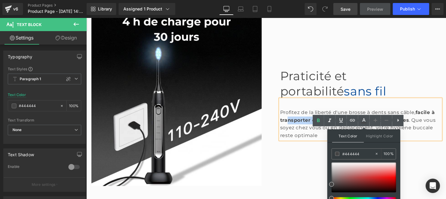
click at [305, 139] on div "Profitez de la liberté d'une brosse à dents sans câble, facile à transporter et…" at bounding box center [360, 124] width 161 height 30
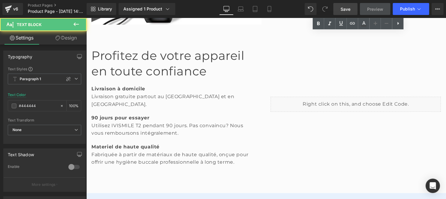
scroll to position [769, 0]
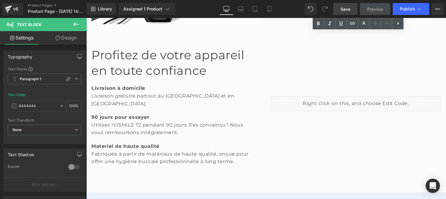
click at [132, 77] on font "Profitez de votre appareil en toute confiance" at bounding box center [167, 62] width 153 height 30
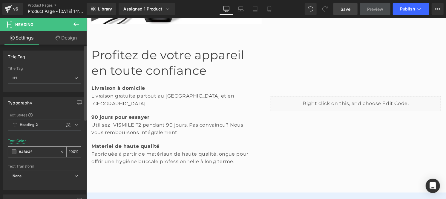
click at [33, 150] on input "#4f4f4f" at bounding box center [38, 151] width 38 height 7
paste input "44444"
type input "#444444"
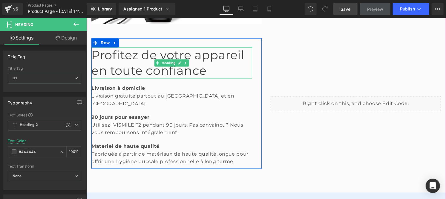
click at [125, 77] on font "Profitez de votre appareil en toute confiance" at bounding box center [167, 62] width 153 height 30
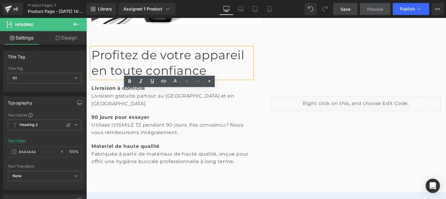
click at [106, 91] on strong "Livraison à domicile" at bounding box center [118, 88] width 54 height 6
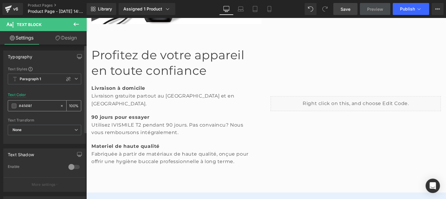
click at [36, 107] on input "#4f4f4f" at bounding box center [38, 106] width 38 height 7
paste input "44444"
type input "#444444"
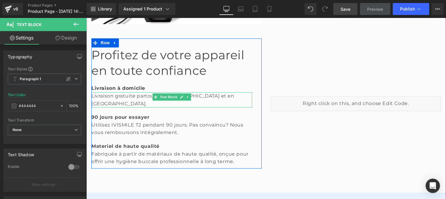
click at [128, 107] on div "Livraison gratuite partout au [GEOGRAPHIC_DATA] et en [GEOGRAPHIC_DATA]." at bounding box center [171, 99] width 161 height 15
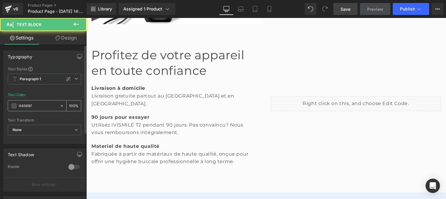
click at [44, 103] on input "#4f4f4f" at bounding box center [38, 106] width 38 height 7
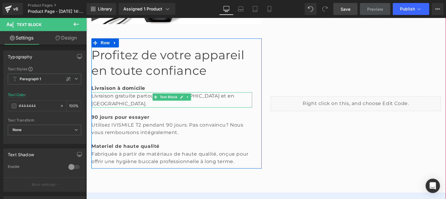
type input "#444444"
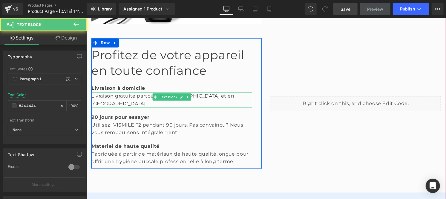
drag, startPoint x: 135, startPoint y: 133, endPoint x: 144, endPoint y: 135, distance: 9.2
click at [144, 107] on div "Livraison gratuite partout au [GEOGRAPHIC_DATA] et en [GEOGRAPHIC_DATA]." at bounding box center [171, 99] width 161 height 15
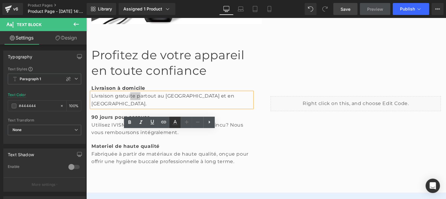
click at [175, 123] on icon at bounding box center [175, 122] width 7 height 7
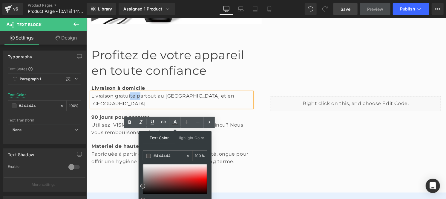
click at [109, 120] on strong "90 jours pour essayer" at bounding box center [120, 117] width 58 height 6
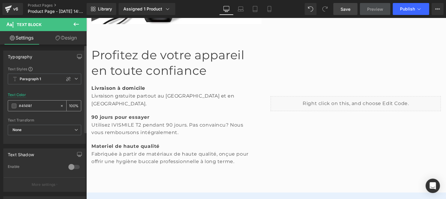
click at [36, 108] on input "#4f4f4f" at bounding box center [38, 106] width 38 height 7
paste input "44444"
type input "#444444"
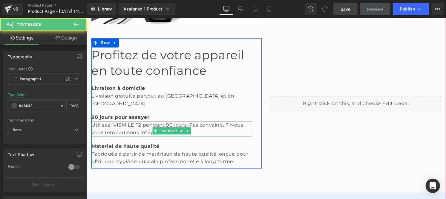
click at [106, 136] on div "Utilisez IVISMILE T2 pendant 90 jours. Pas convaincu? Nous vous remboursons int…" at bounding box center [171, 128] width 161 height 15
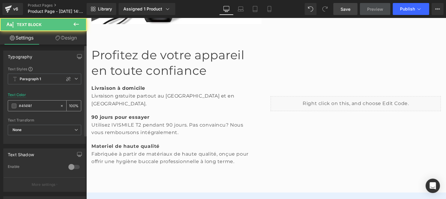
click at [42, 106] on input "#4f4f4f" at bounding box center [38, 106] width 38 height 7
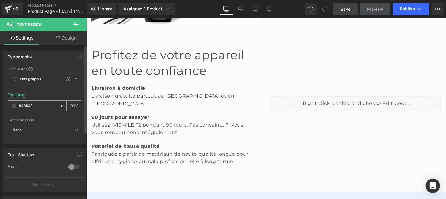
paste input "44444"
type input "#444444"
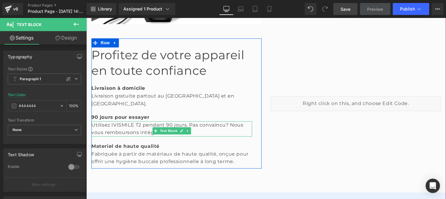
scroll to position [812, 0]
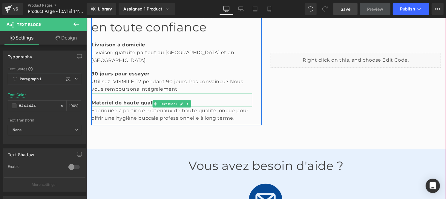
click at [110, 105] on b "Materiel de haute qualité" at bounding box center [125, 103] width 68 height 6
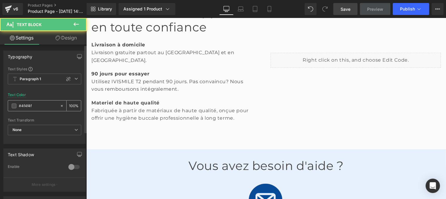
click at [32, 106] on input "#4f4f4f" at bounding box center [38, 106] width 38 height 7
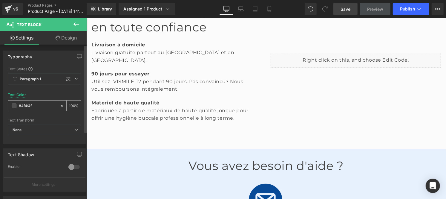
paste input "44444"
type input "#444444"
click at [112, 122] on div "Fabriquée à partir de matériaux de haute qualité, onçue pour offrir une hygiène…" at bounding box center [171, 113] width 161 height 15
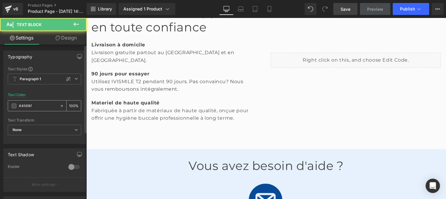
click at [38, 103] on input "#4f4f4f" at bounding box center [38, 106] width 38 height 7
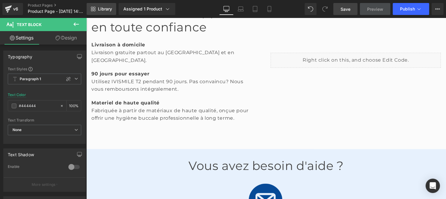
type input "#444444"
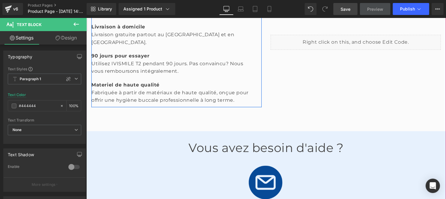
scroll to position [830, 0]
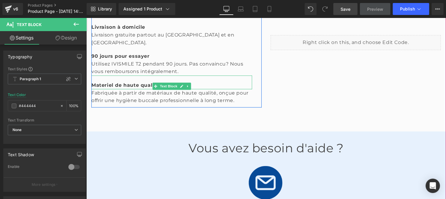
click at [140, 75] on div "Utilisez IVISMILE T2 pendant 90 jours. Pas convaincu? Nous vous remboursons int…" at bounding box center [171, 67] width 161 height 15
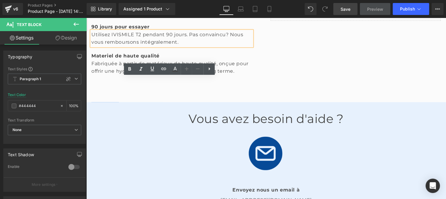
scroll to position [860, 0]
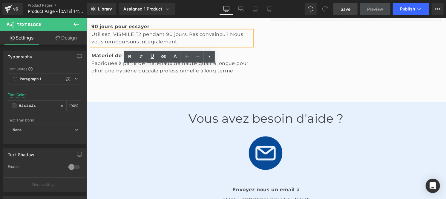
click at [206, 125] on font "Vous avez besoin d'aide ?" at bounding box center [265, 118] width 155 height 15
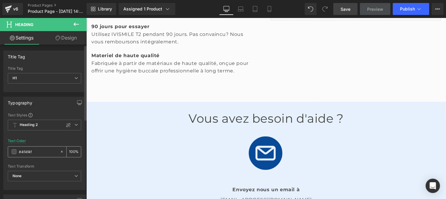
click at [37, 154] on input "#4f4f4f" at bounding box center [38, 151] width 38 height 7
paste input "44444"
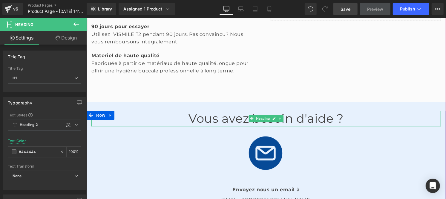
type input "#444444"
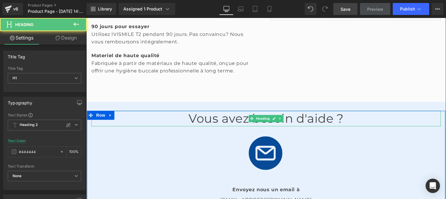
click at [197, 125] on font "Vous avez besoin d'aide ?" at bounding box center [265, 118] width 155 height 15
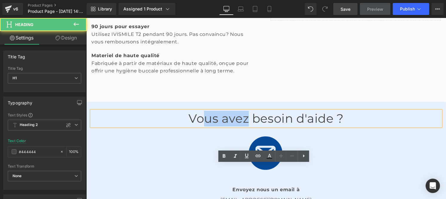
drag, startPoint x: 256, startPoint y: 173, endPoint x: 268, endPoint y: 174, distance: 12.0
click at [268, 125] on font "Vous avez besoin d'aide ?" at bounding box center [265, 118] width 155 height 15
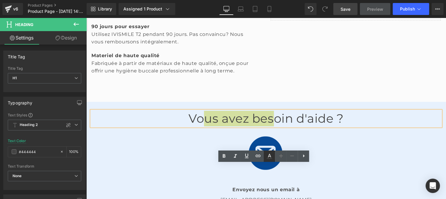
click at [269, 158] on icon at bounding box center [269, 158] width 5 height 1
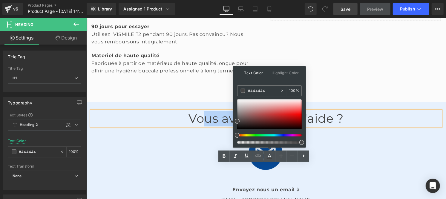
click at [239, 125] on font "Vous avez besoin d'aide ?" at bounding box center [265, 118] width 155 height 15
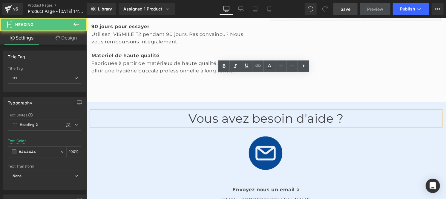
scroll to position [950, 0]
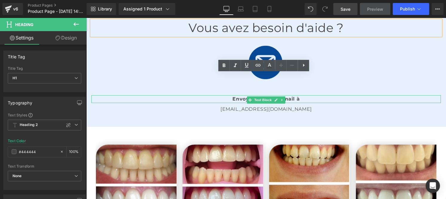
click at [237, 101] on strong "Envoyez nous un email à" at bounding box center [266, 99] width 67 height 6
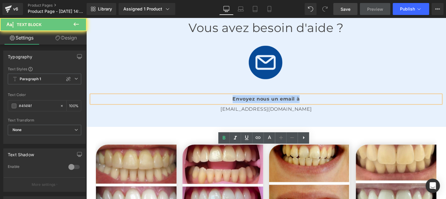
drag, startPoint x: 244, startPoint y: 147, endPoint x: 342, endPoint y: 149, distance: 98.1
click at [342, 103] on p "Envoyez nous un email à" at bounding box center [266, 99] width 350 height 8
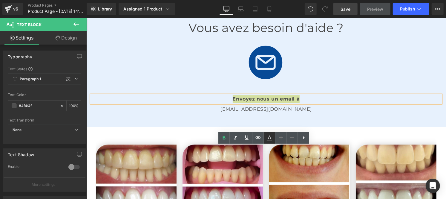
click at [270, 140] on icon at bounding box center [269, 140] width 5 height 1
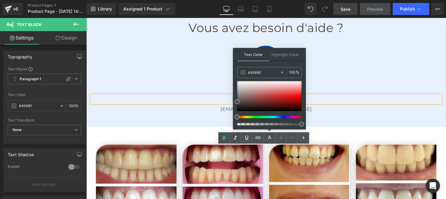
click at [265, 79] on div "#444444 100 %" at bounding box center [269, 98] width 65 height 62
click at [262, 73] on input "#444444" at bounding box center [264, 72] width 32 height 7
paste input "44444"
type input "#444444"
click at [270, 137] on icon at bounding box center [269, 137] width 7 height 7
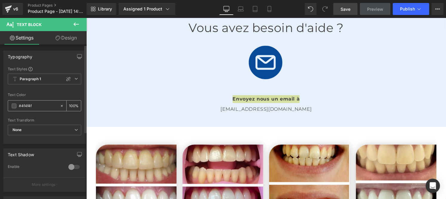
click at [36, 109] on div "#4f4f4f" at bounding box center [34, 105] width 52 height 10
click at [36, 105] on input "#4f4f4f" at bounding box center [38, 106] width 38 height 7
paste input "44444"
type input "#444444"
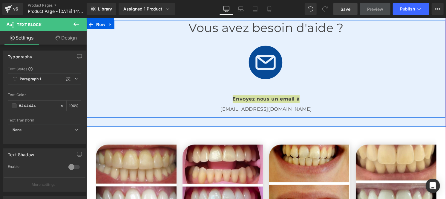
click at [255, 112] on span "Text Block" at bounding box center [263, 108] width 20 height 7
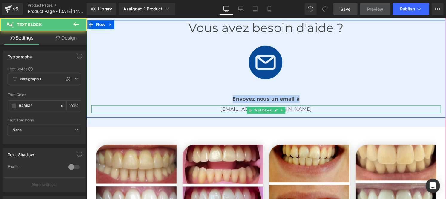
click at [236, 113] on p "[EMAIL_ADDRESS][DOMAIN_NAME]" at bounding box center [266, 109] width 350 height 8
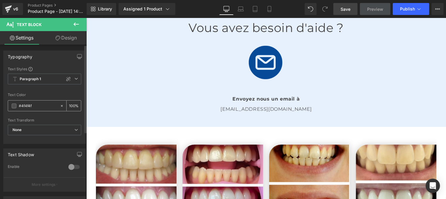
click at [34, 106] on input "#4f4f4f" at bounding box center [38, 106] width 38 height 7
type input "#444444"
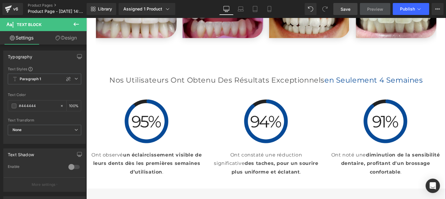
scroll to position [1138, 0]
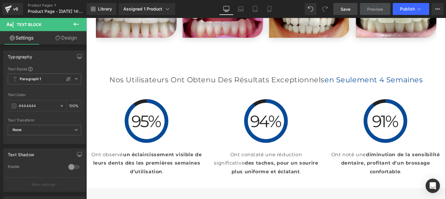
click at [226, 84] on h2 "Nos Utilisateurs Ont Obtenu des Résultats Exceptionnels en Seulement 4 Semaines" at bounding box center [266, 79] width 350 height 9
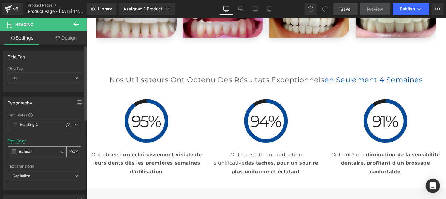
click at [34, 154] on input "#4f4f4f" at bounding box center [38, 151] width 38 height 7
paste input "44444"
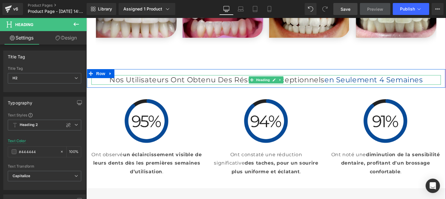
type input "#444444"
click at [230, 84] on h2 "Nos Utilisateurs Ont Obtenu des Résultats Exceptionnels en Seulement 4 Semaines" at bounding box center [266, 79] width 350 height 9
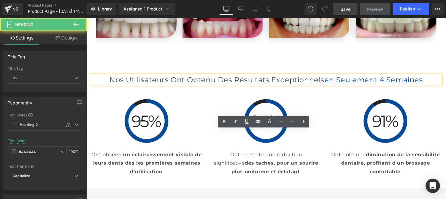
drag, startPoint x: 263, startPoint y: 135, endPoint x: 269, endPoint y: 137, distance: 5.8
click at [269, 84] on h2 "Nos Utilisateurs Ont Obtenu des Résultats Exceptionnels en Seulement 4 Semaines" at bounding box center [266, 79] width 350 height 9
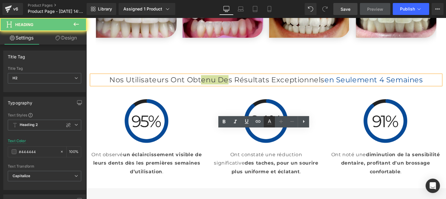
click at [270, 122] on icon at bounding box center [269, 121] width 3 height 4
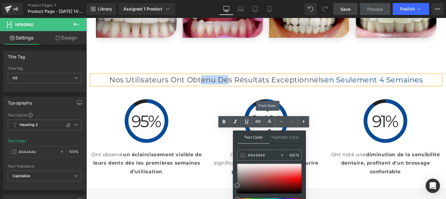
click at [211, 84] on h2 "Nos Utilisateurs Ont Obtenu des Résultats Exceptionnels en Seulement 4 Semaines" at bounding box center [266, 79] width 350 height 9
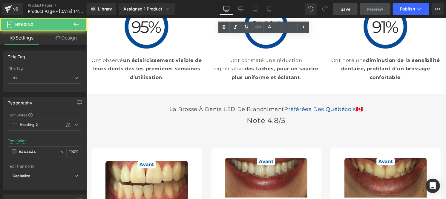
scroll to position [1232, 0]
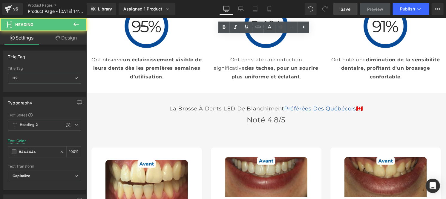
click at [149, 81] on p "Ont observé un éclaircissement visible de leurs dents dès les premières semaine…" at bounding box center [146, 68] width 111 height 26
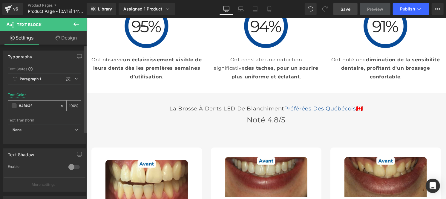
click at [39, 106] on input "#4f4f4f" at bounding box center [38, 106] width 38 height 7
type input "#444444"
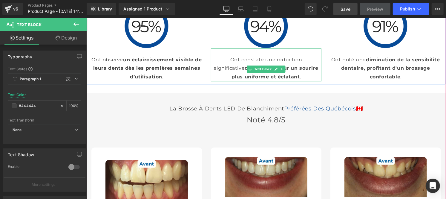
click at [239, 81] on p "Ont constaté une réduction significative des taches, pour un sourire plus unifo…" at bounding box center [266, 68] width 111 height 26
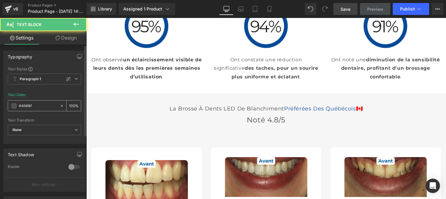
click at [38, 105] on input "#4f4f4f" at bounding box center [38, 106] width 38 height 7
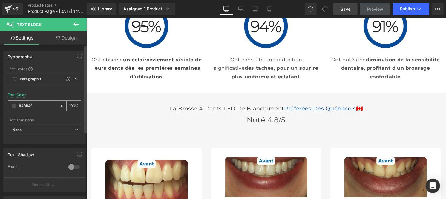
type input "#444444"
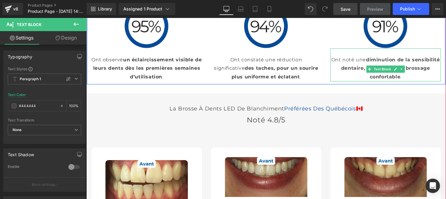
click at [355, 80] on strong "diminution de la sensibilité dentaire, profitant d'un brossage confortable" at bounding box center [390, 68] width 99 height 23
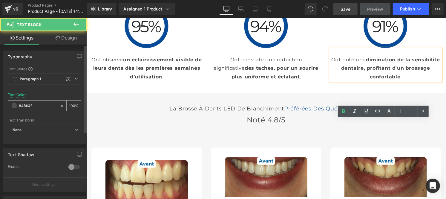
click at [35, 108] on input "#4f4f4f" at bounding box center [38, 106] width 38 height 7
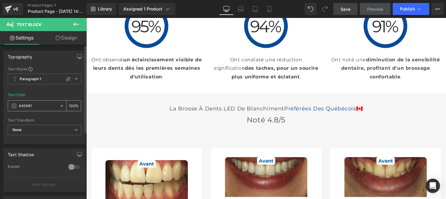
type input "#444444"
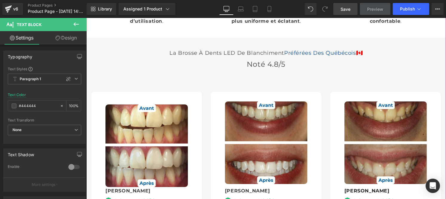
scroll to position [1289, 0]
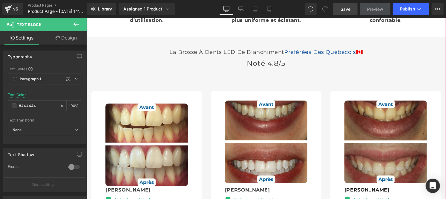
click at [197, 55] on h3 "La Brosse à Dents LED de Blanchiment Préférées Des québécois 🇨🇦" at bounding box center [266, 51] width 350 height 7
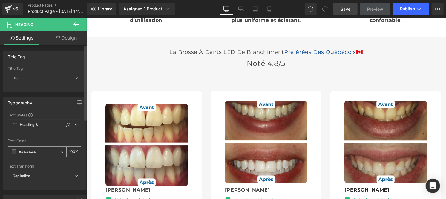
click at [37, 153] on input "#444444" at bounding box center [38, 151] width 38 height 7
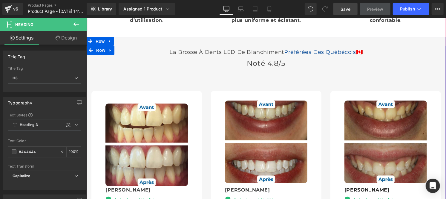
click at [255, 67] on span "Heading" at bounding box center [263, 63] width 16 height 7
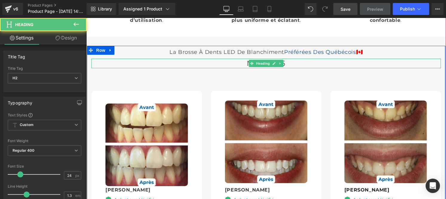
click at [239, 68] on h2 "Noté 4.8/5" at bounding box center [266, 62] width 350 height 9
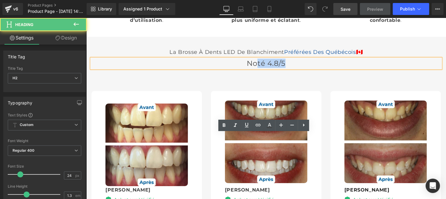
click at [315, 68] on h2 "Noté 4.8/5" at bounding box center [266, 62] width 350 height 9
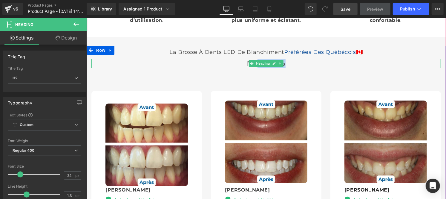
click at [236, 68] on h2 "Noté 4.8/5" at bounding box center [266, 62] width 350 height 9
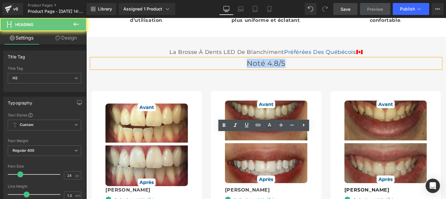
drag, startPoint x: 236, startPoint y: 139, endPoint x: 286, endPoint y: 142, distance: 49.4
click at [286, 68] on div "Noté 4.8/5" at bounding box center [266, 62] width 350 height 9
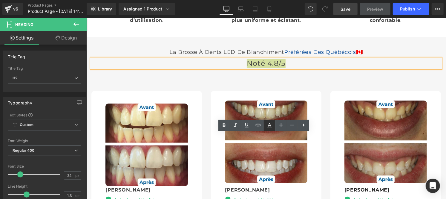
click at [269, 127] on icon at bounding box center [269, 127] width 5 height 1
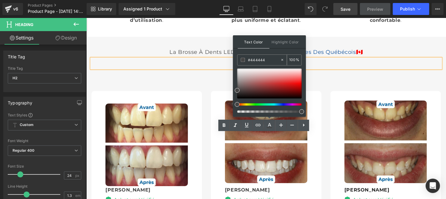
click at [267, 55] on div "#444444" at bounding box center [259, 60] width 43 height 10
click at [209, 152] on div "Image Sophie Text Block Image Acheteur Vérifié Text Block Icon List Icon Icon I…" at bounding box center [266, 199] width 350 height 251
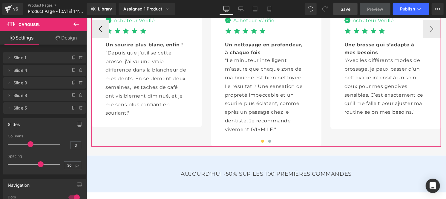
scroll to position [1468, 0]
click at [135, 117] on p ""Depuis que j’utilise cette brosse, j’ai vu une vraie différence dans la blanch…" at bounding box center [146, 82] width 83 height 69
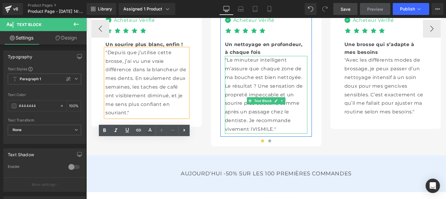
click at [236, 133] on p ""Le minuteur intelligent m’assure que chaque zone de ma bouche est bien nettoyé…" at bounding box center [266, 94] width 83 height 77
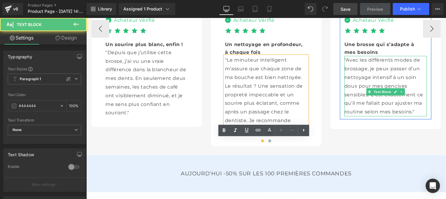
click at [361, 116] on p ""Avec les différents modes de brossage, je peux passer d’un nettoyage intensif …" at bounding box center [385, 86] width 83 height 60
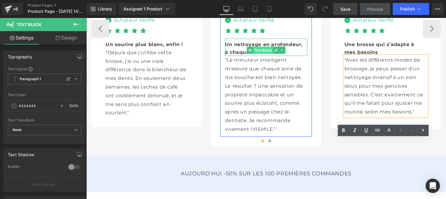
click at [254, 54] on span "Text Block" at bounding box center [263, 49] width 20 height 7
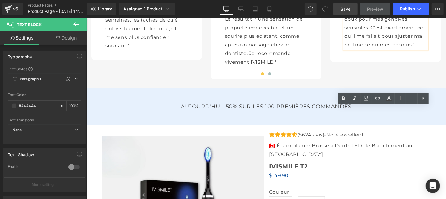
scroll to position [1536, 0]
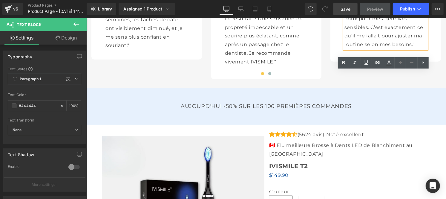
click at [268, 75] on span at bounding box center [269, 73] width 3 height 3
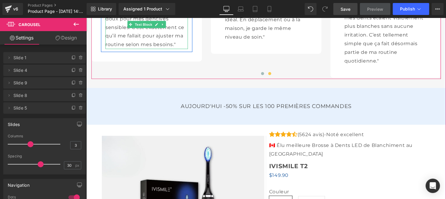
click at [128, 49] on p ""Avec les différents modes de brossage, je peux passer d’un nettoyage intensif …" at bounding box center [146, 18] width 83 height 60
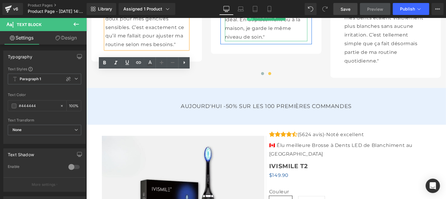
click at [250, 20] on span at bounding box center [250, 16] width 6 height 7
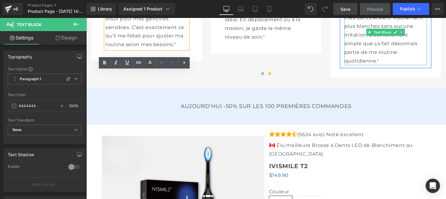
click at [371, 65] on p ""Au bout de quelques utilisations, j’ai remarqué que mes dents étaient visiblem…" at bounding box center [385, 30] width 83 height 69
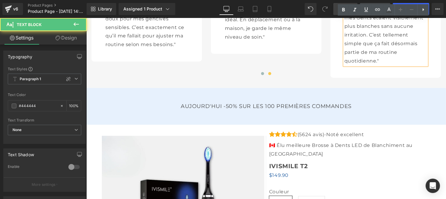
scroll to position [1630, 0]
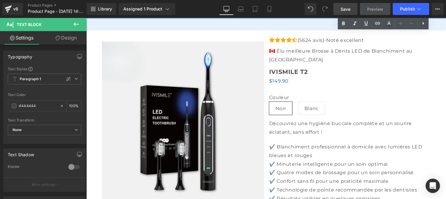
click at [186, 15] on h3 "AUJOURD'HUI -50% SUR LES 100 PREMIÈRES COMMANDES" at bounding box center [266, 11] width 350 height 7
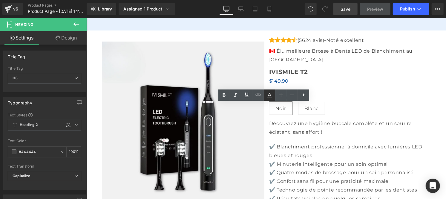
click at [269, 97] on icon at bounding box center [269, 97] width 5 height 1
